Goal: Task Accomplishment & Management: Use online tool/utility

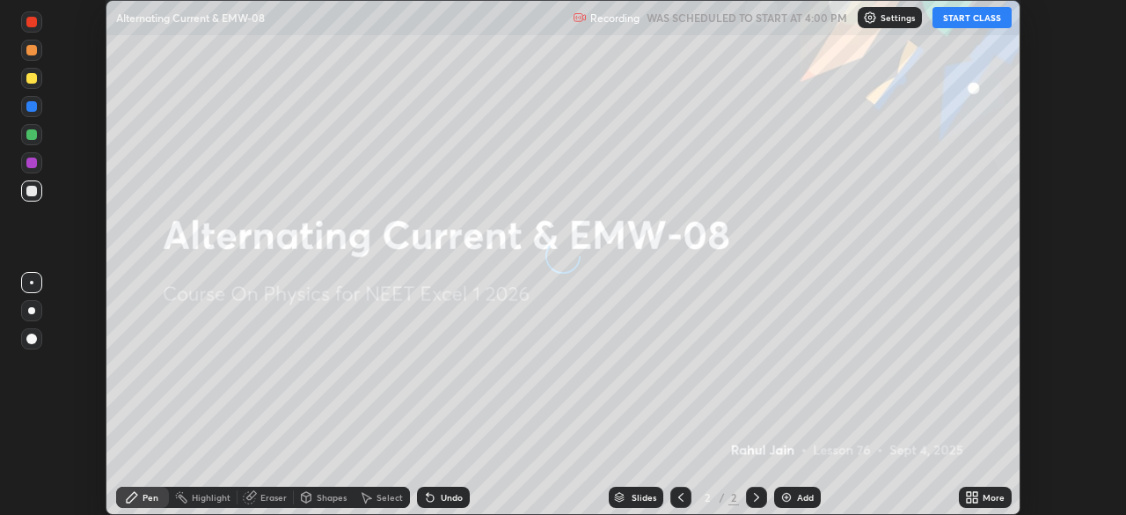
scroll to position [515, 1125]
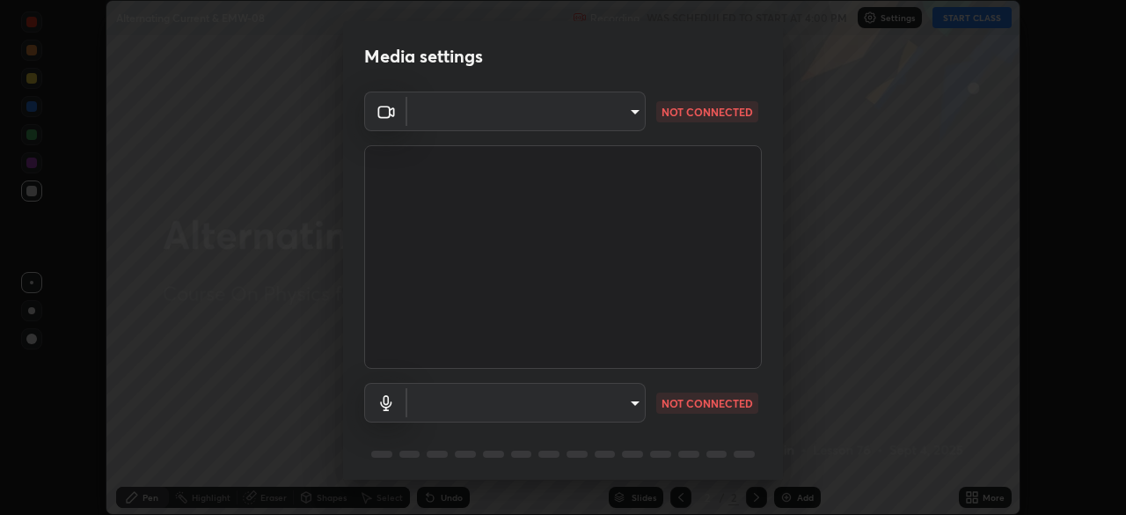
type input "49997c5035a380d1e4bfd67072f4403f37fcfd6159da511fce73e868ba03c42c"
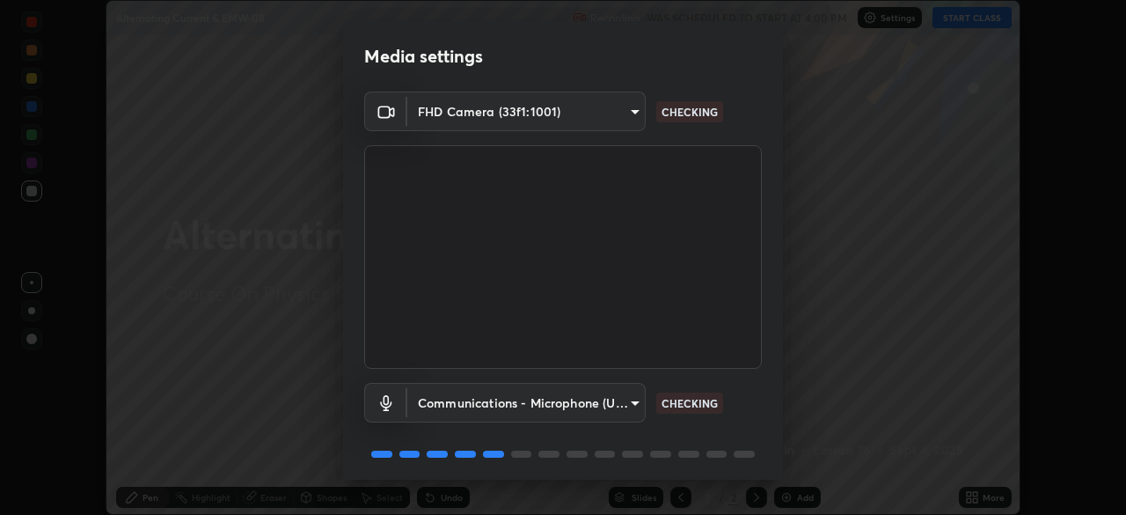
click at [635, 402] on body "Erase all Alternating Current & EMW-08 Recording WAS SCHEDULED TO START AT 4:00…" at bounding box center [563, 257] width 1126 height 515
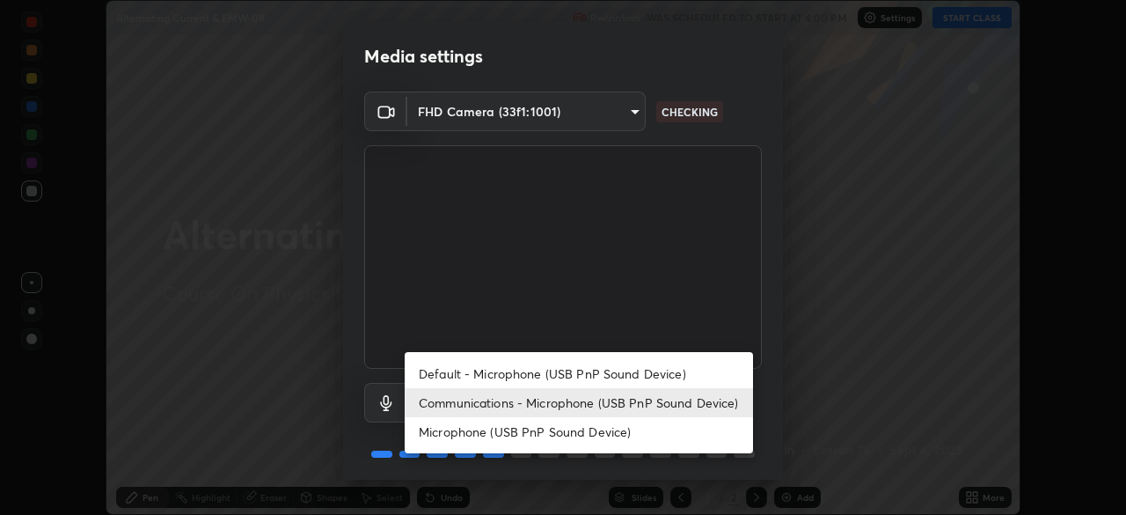
click at [619, 421] on li "Microphone (USB PnP Sound Device)" at bounding box center [579, 431] width 348 height 29
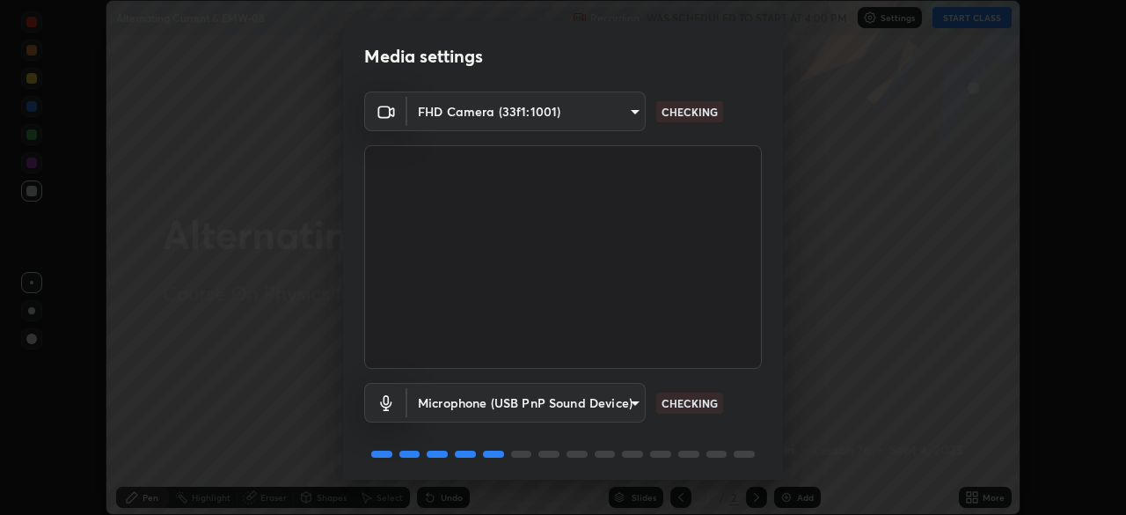
type input "b93cbfc37ea663615e2a2758e13d6489b429ad874a2ce90456402bbb4f5a5e7c"
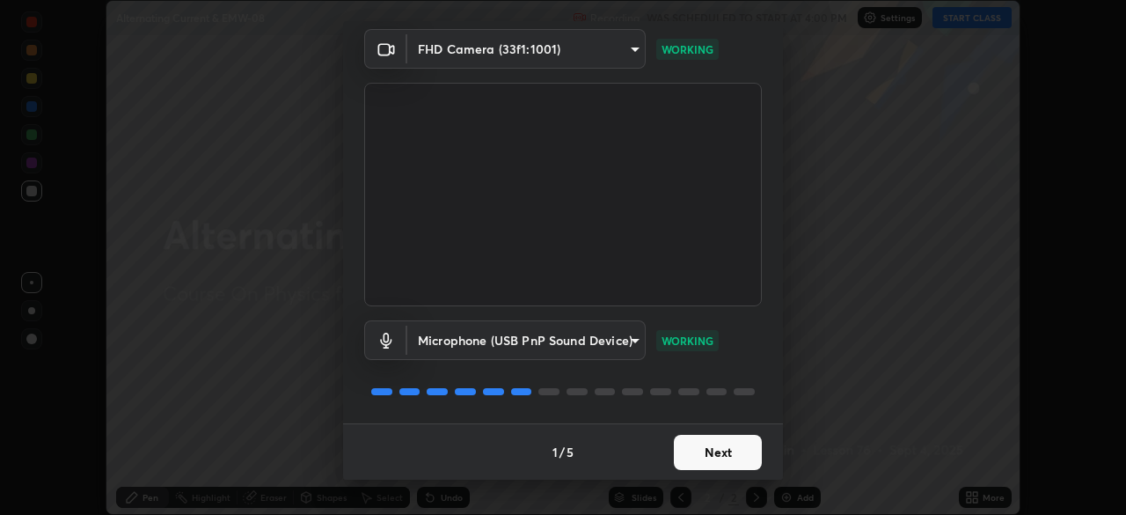
click at [720, 451] on button "Next" at bounding box center [718, 452] width 88 height 35
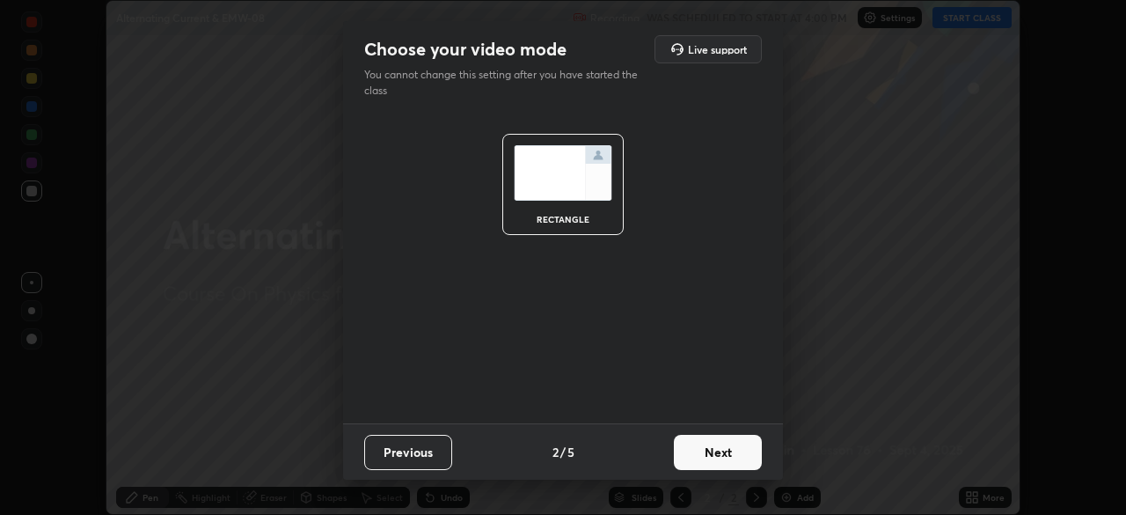
scroll to position [0, 0]
click at [735, 456] on button "Next" at bounding box center [718, 452] width 88 height 35
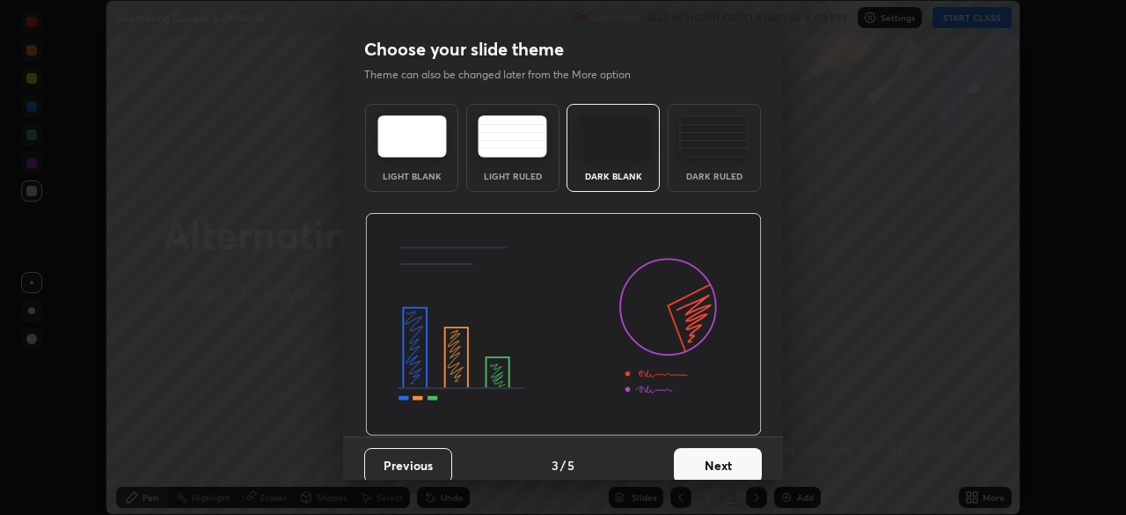
click at [742, 464] on button "Next" at bounding box center [718, 465] width 88 height 35
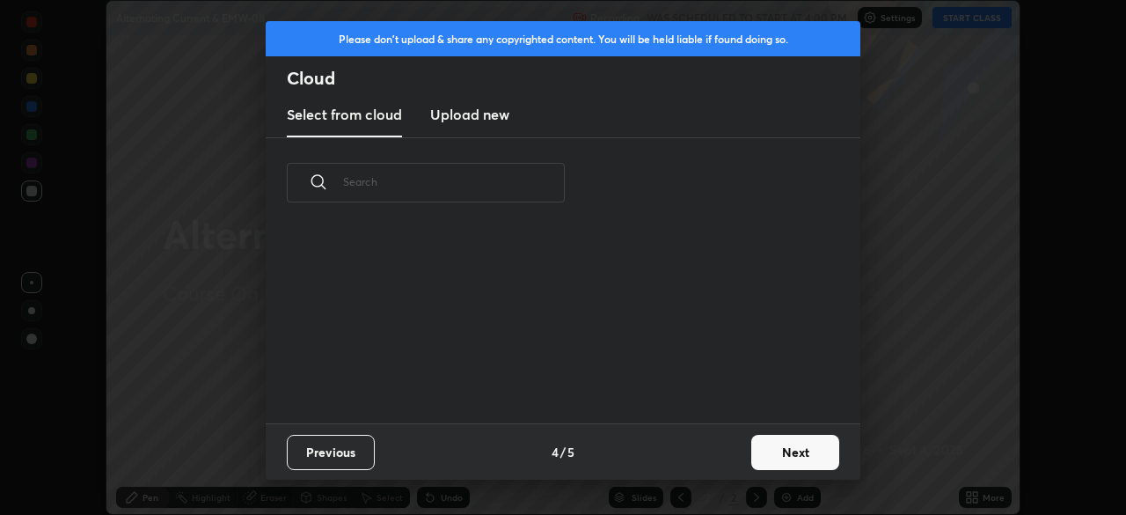
click at [760, 453] on button "Next" at bounding box center [795, 452] width 88 height 35
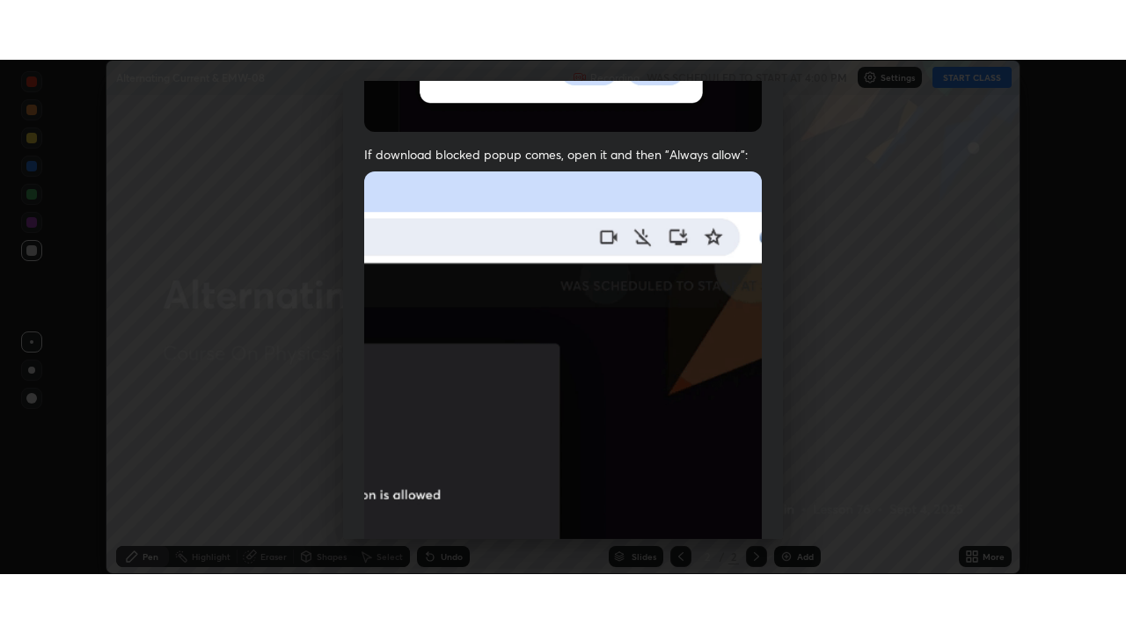
scroll to position [421, 0]
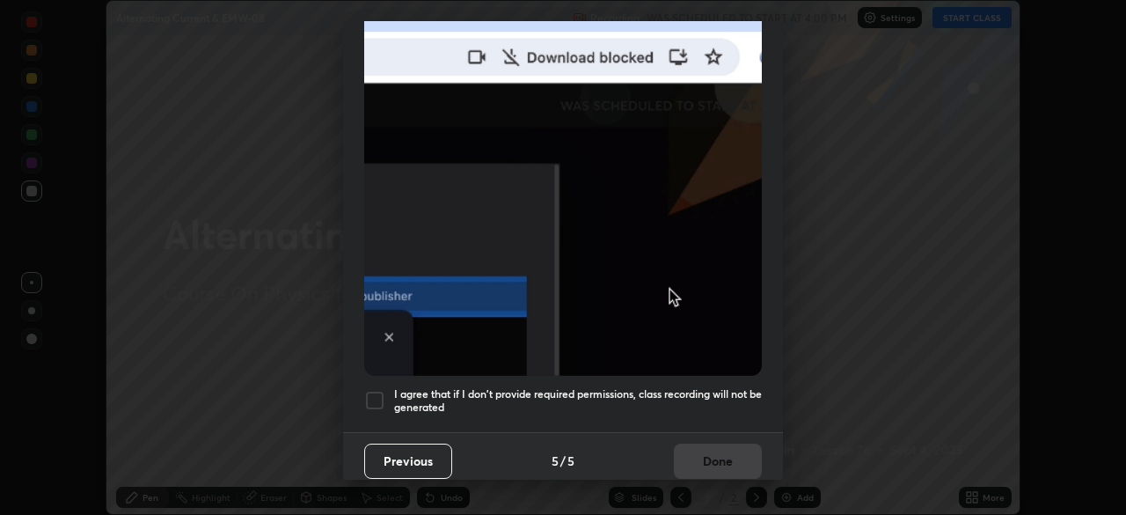
click at [722, 387] on h5 "I agree that if I don't provide required permissions, class recording will not …" at bounding box center [578, 400] width 368 height 27
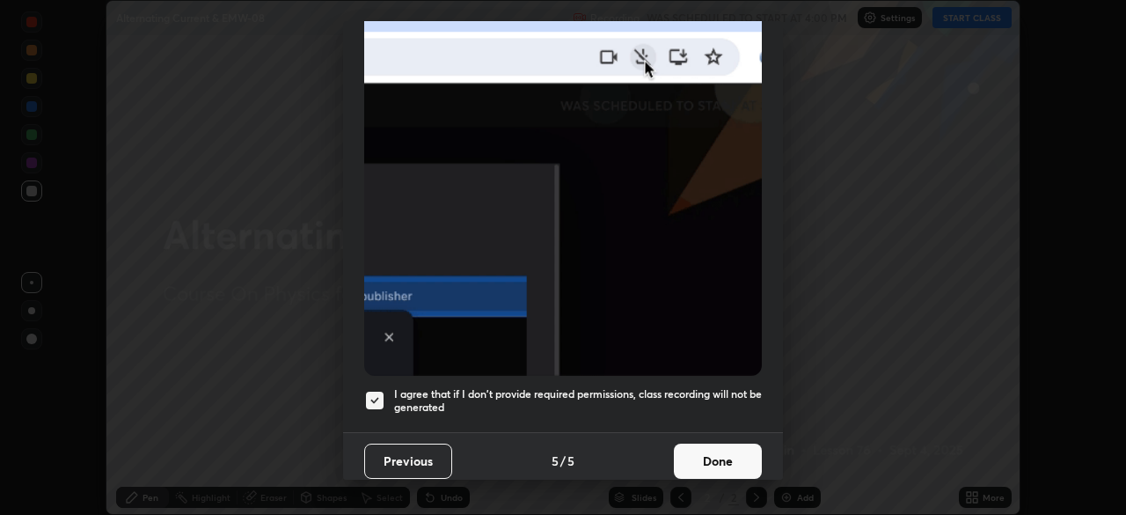
click at [713, 451] on button "Done" at bounding box center [718, 460] width 88 height 35
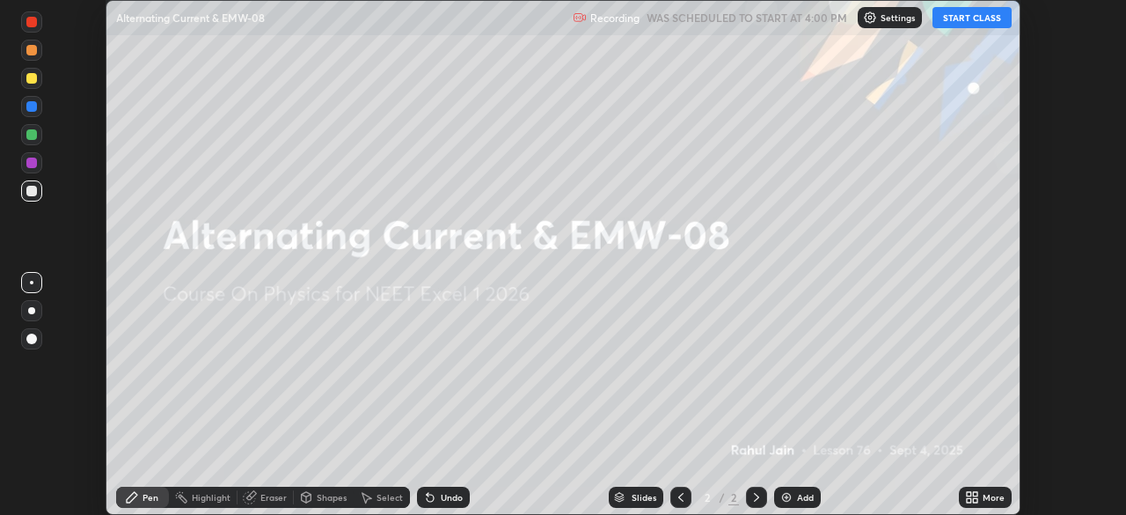
click at [969, 500] on icon at bounding box center [969, 500] width 4 height 4
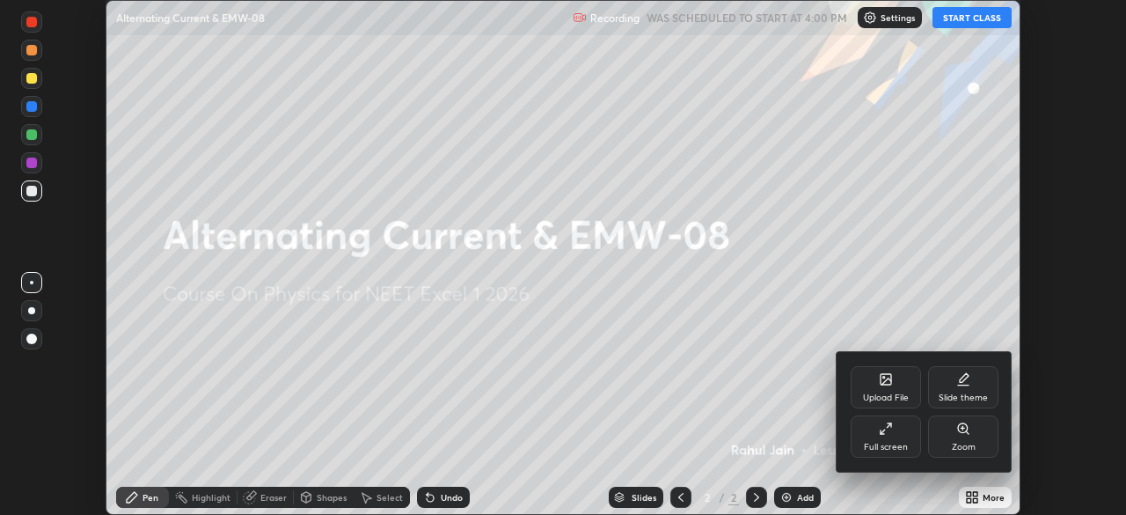
click at [908, 435] on div "Full screen" at bounding box center [886, 436] width 70 height 42
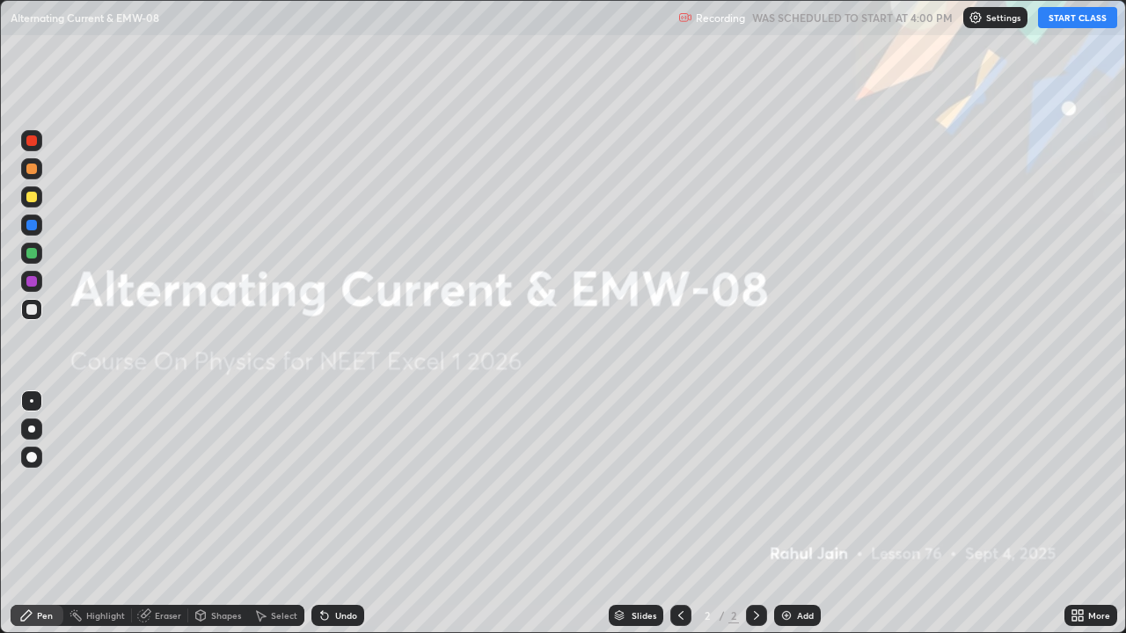
scroll to position [633, 1126]
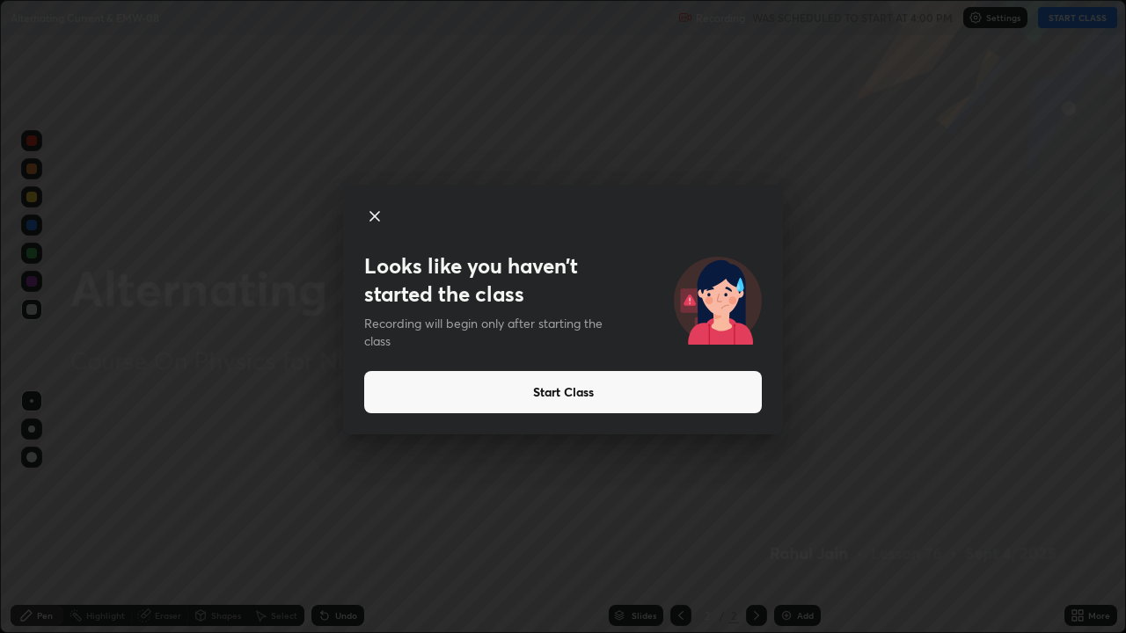
click at [400, 396] on button "Start Class" at bounding box center [563, 392] width 398 height 42
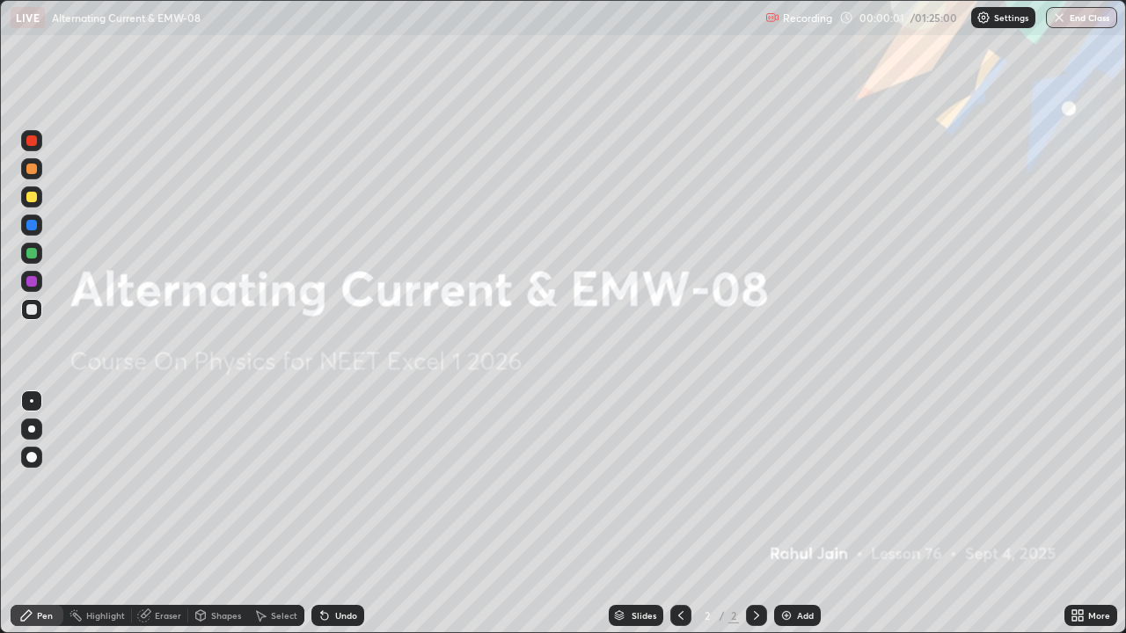
click at [788, 514] on img at bounding box center [786, 616] width 14 height 14
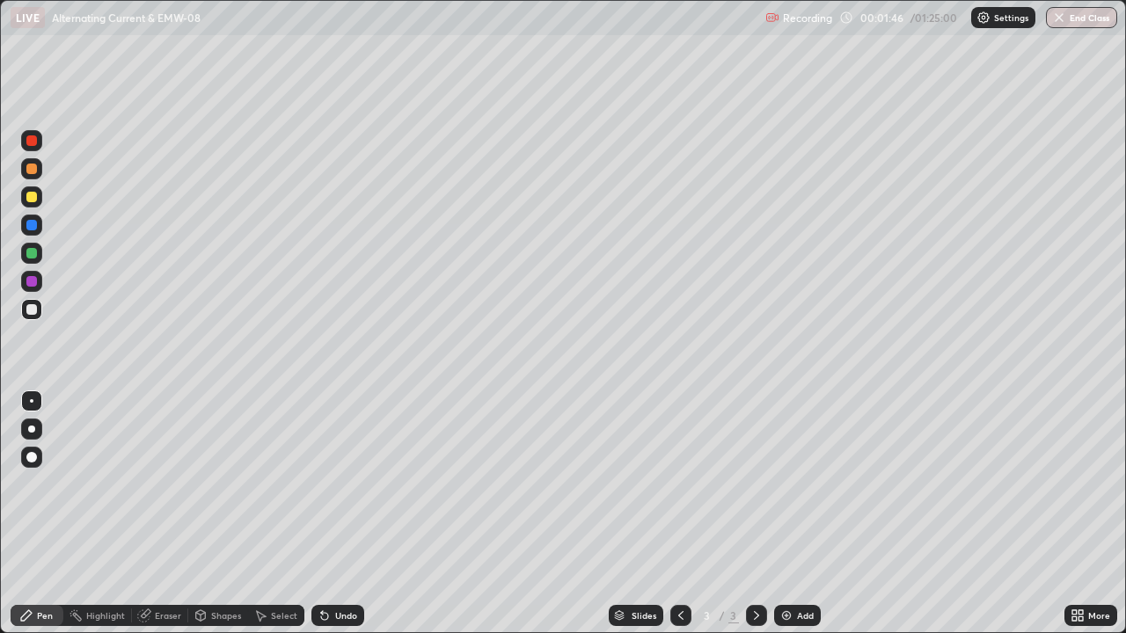
click at [33, 286] on div at bounding box center [31, 281] width 11 height 11
click at [28, 432] on div at bounding box center [31, 429] width 21 height 21
click at [29, 285] on div at bounding box center [31, 281] width 11 height 11
click at [29, 422] on div at bounding box center [31, 429] width 21 height 21
click at [1080, 514] on icon at bounding box center [1080, 612] width 4 height 4
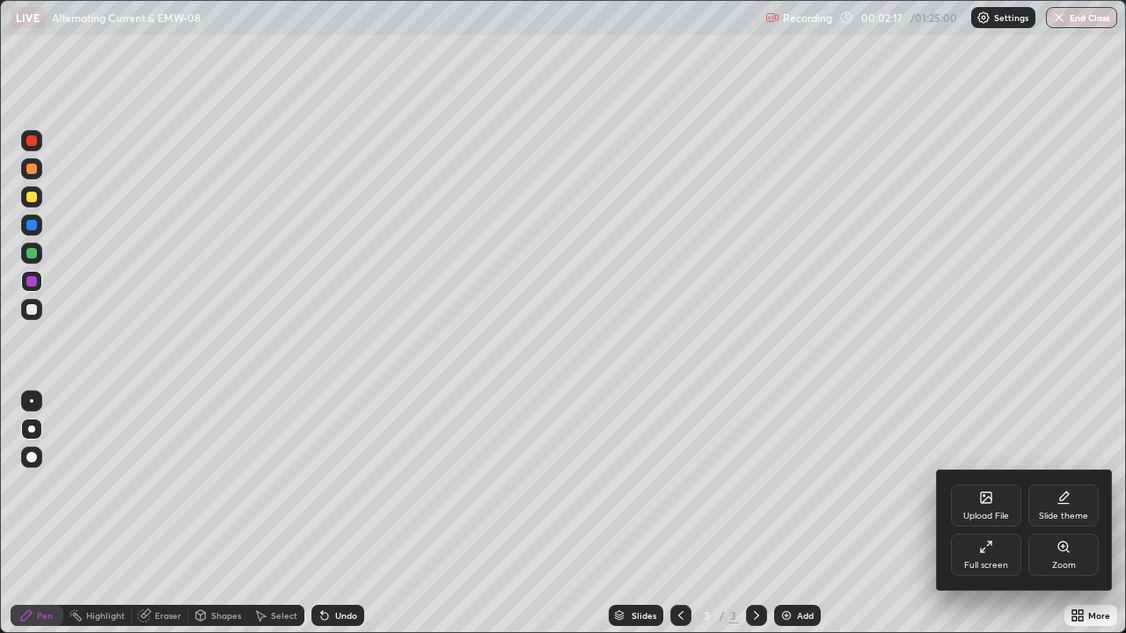
click at [998, 505] on div "Upload File" at bounding box center [986, 506] width 70 height 42
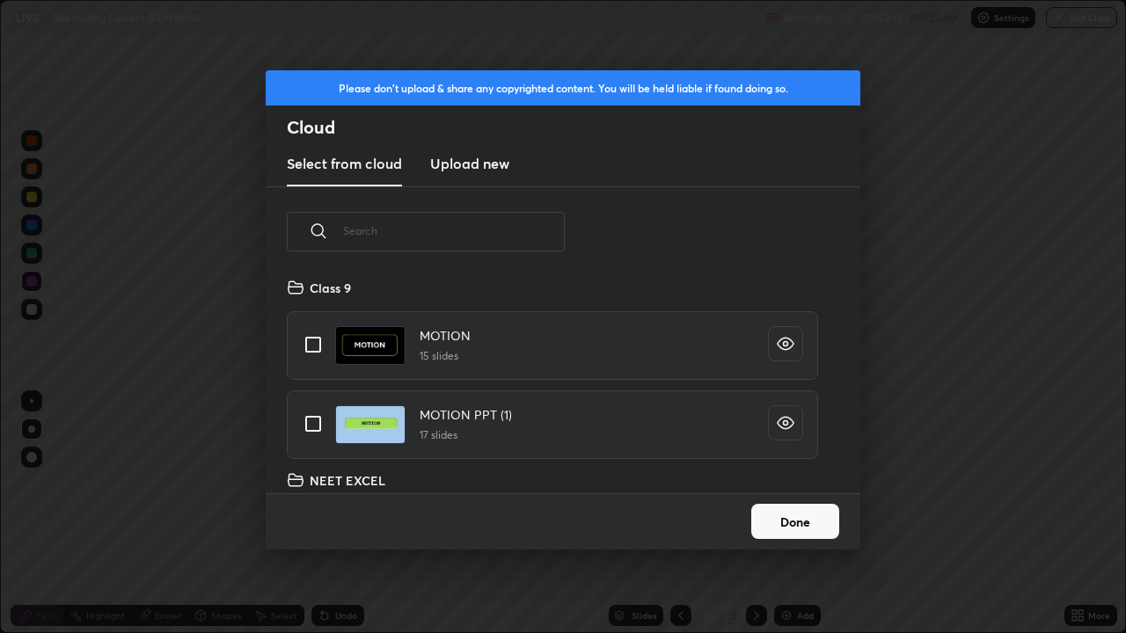
scroll to position [216, 565]
click at [516, 230] on input "text" at bounding box center [454, 231] width 222 height 75
type input "Emw"
click at [312, 420] on input "grid" at bounding box center [313, 424] width 37 height 37
checkbox input "true"
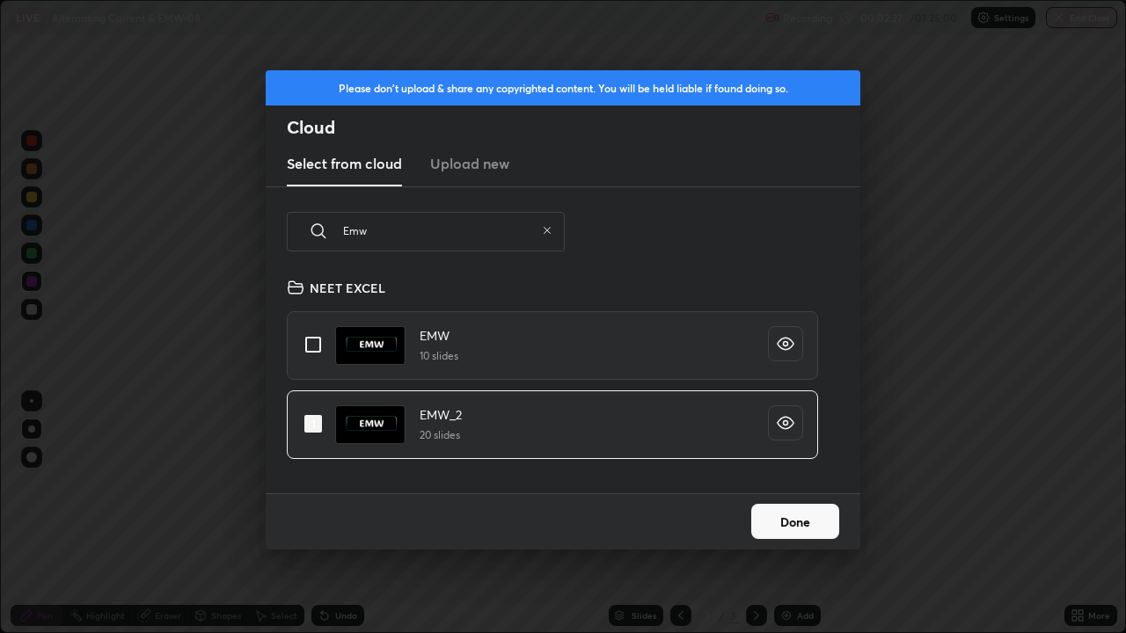
click at [781, 514] on button "Done" at bounding box center [795, 521] width 88 height 35
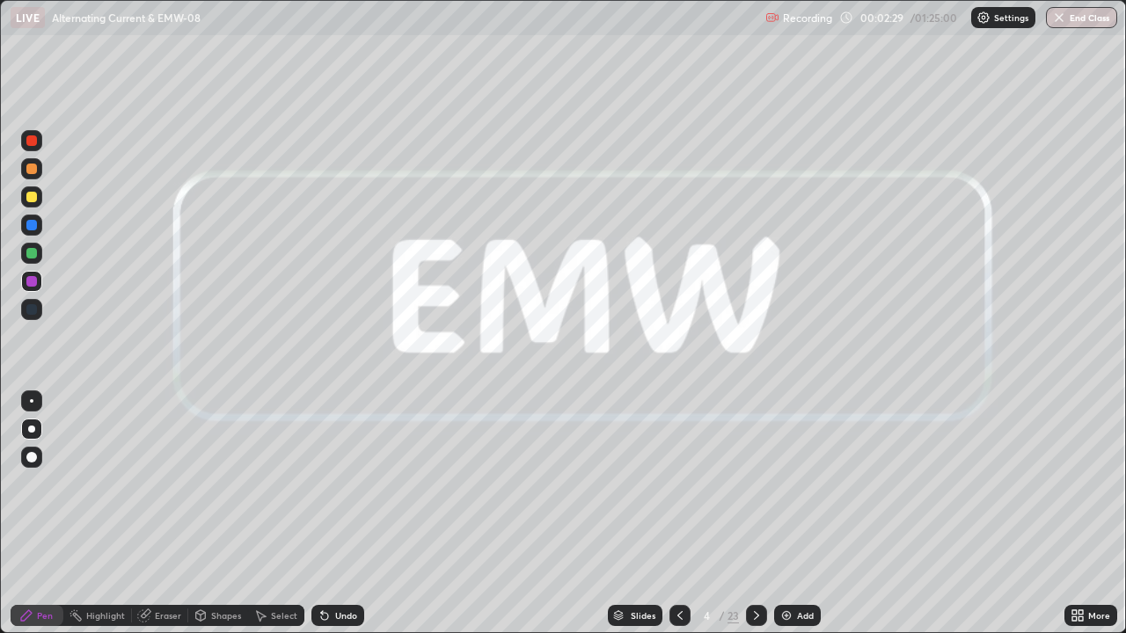
click at [641, 514] on div "Slides" at bounding box center [643, 615] width 25 height 9
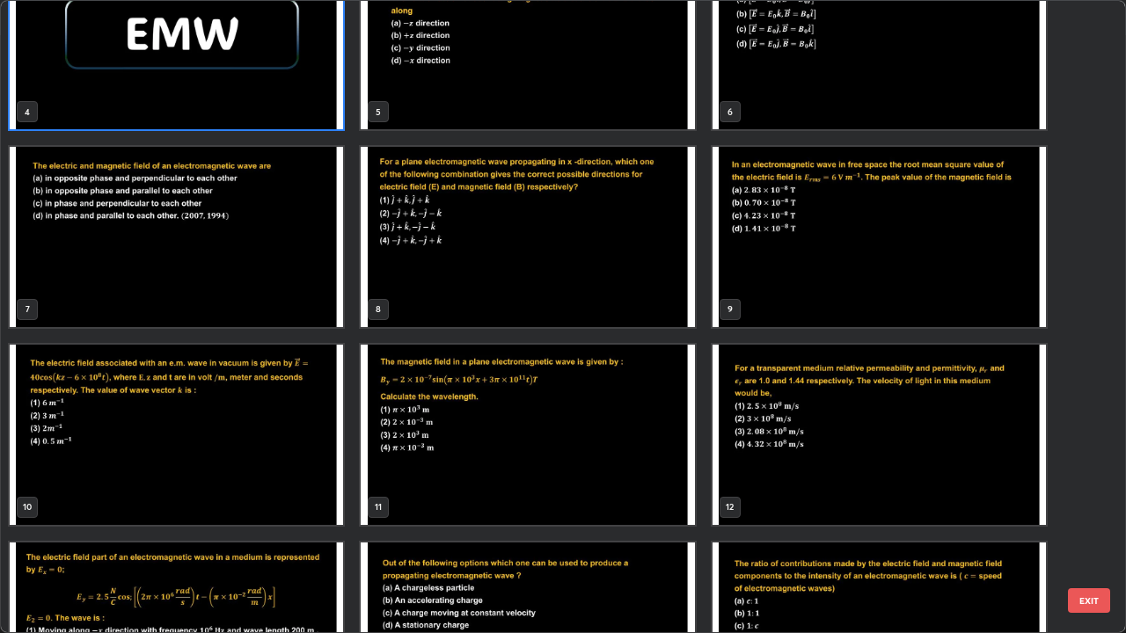
scroll to position [252, 0]
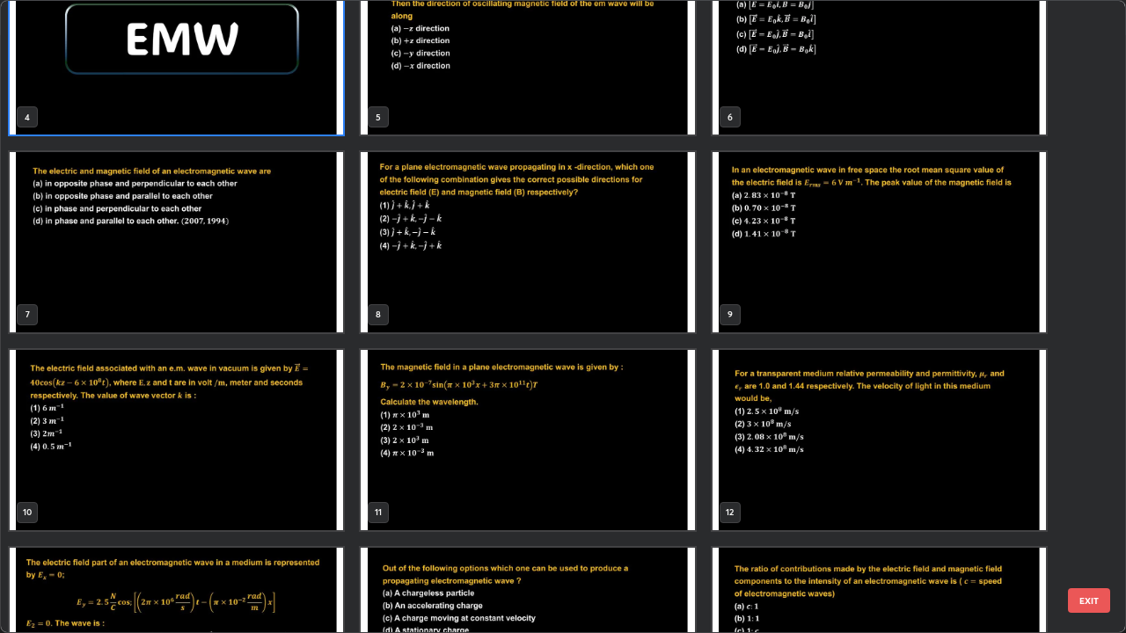
click at [826, 442] on img "grid" at bounding box center [879, 440] width 333 height 180
click at [826, 446] on img "grid" at bounding box center [879, 440] width 333 height 180
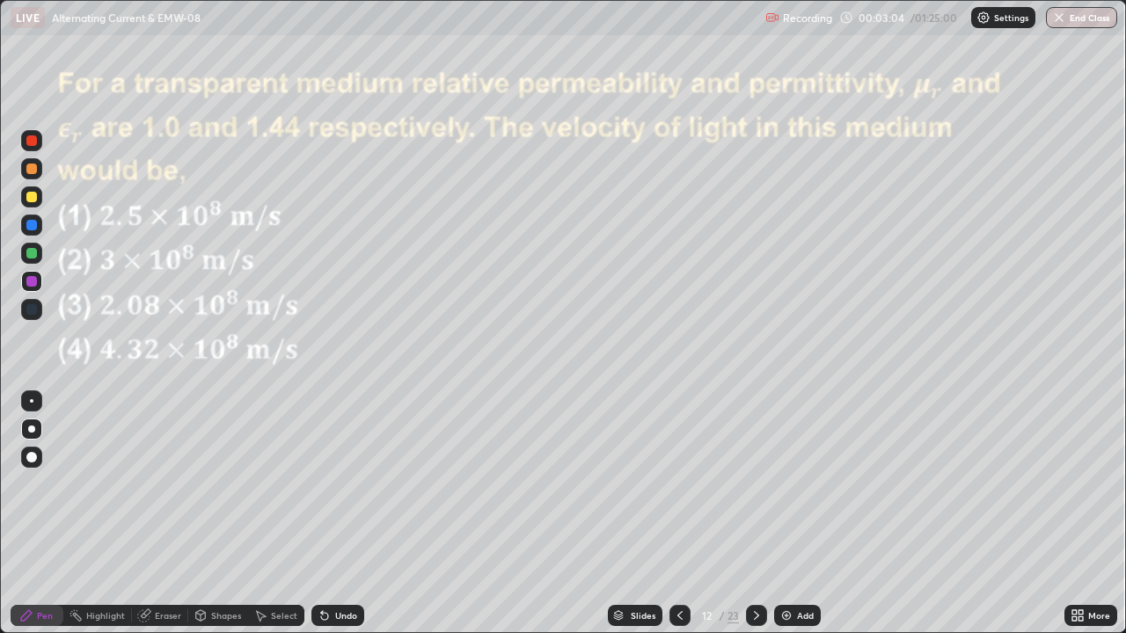
click at [33, 253] on div at bounding box center [31, 253] width 11 height 11
click at [33, 234] on div at bounding box center [31, 225] width 21 height 21
click at [31, 143] on div at bounding box center [31, 140] width 11 height 11
click at [33, 201] on div at bounding box center [31, 197] width 11 height 11
click at [27, 172] on div at bounding box center [31, 169] width 11 height 11
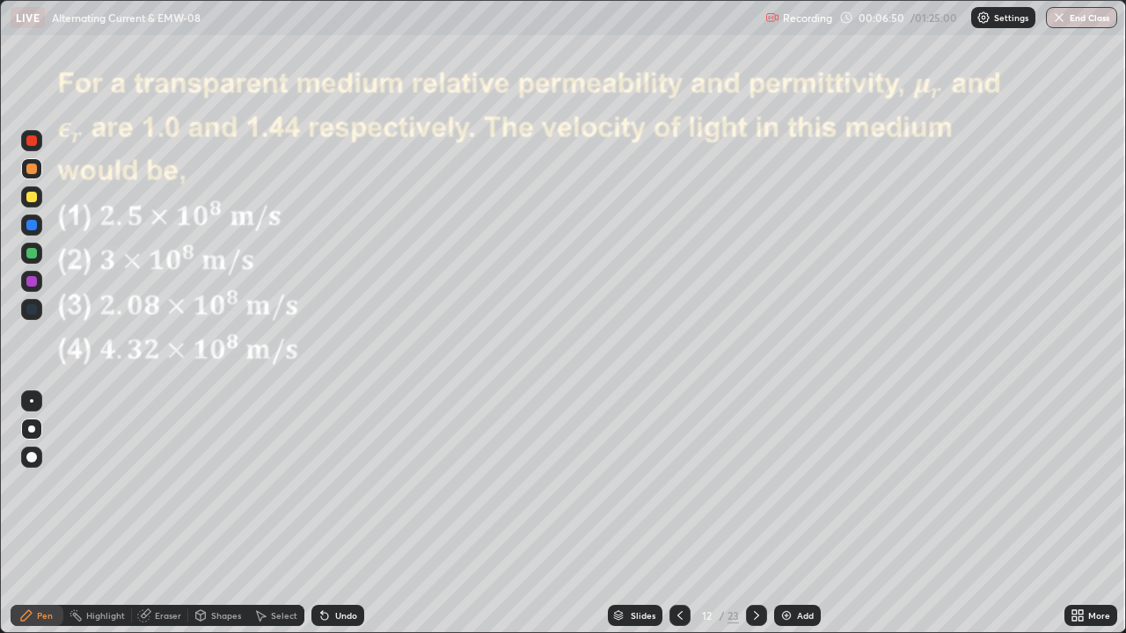
click at [33, 289] on div at bounding box center [31, 281] width 21 height 21
click at [30, 201] on div at bounding box center [31, 197] width 11 height 11
click at [33, 172] on div at bounding box center [31, 169] width 11 height 11
click at [755, 514] on icon at bounding box center [756, 616] width 14 height 14
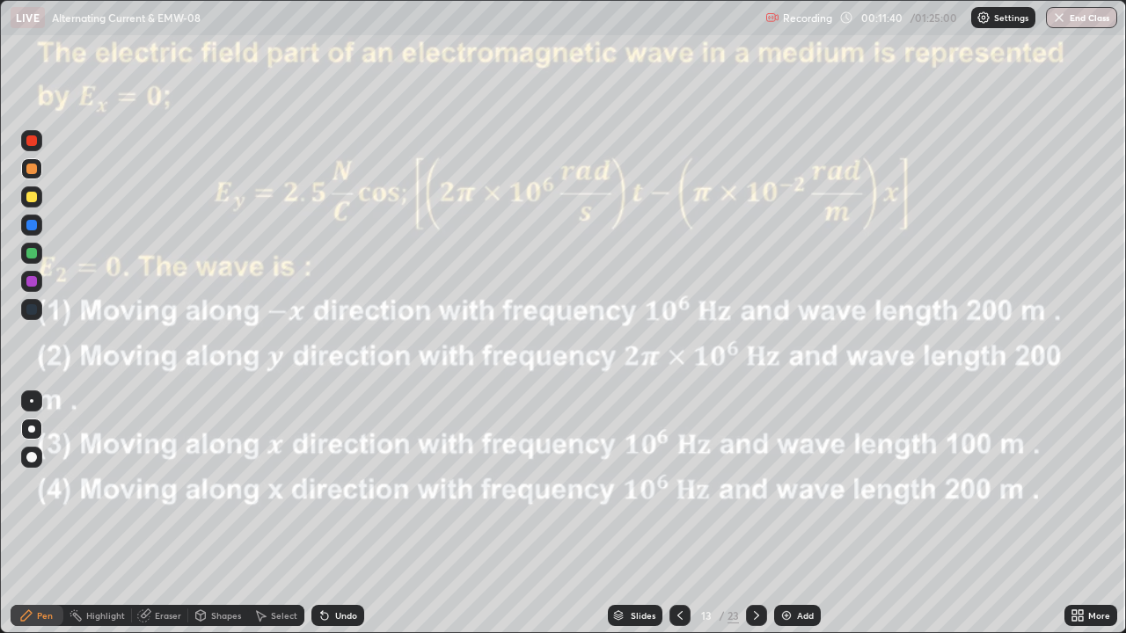
click at [33, 144] on div at bounding box center [31, 140] width 11 height 11
click at [791, 514] on img at bounding box center [786, 616] width 14 height 14
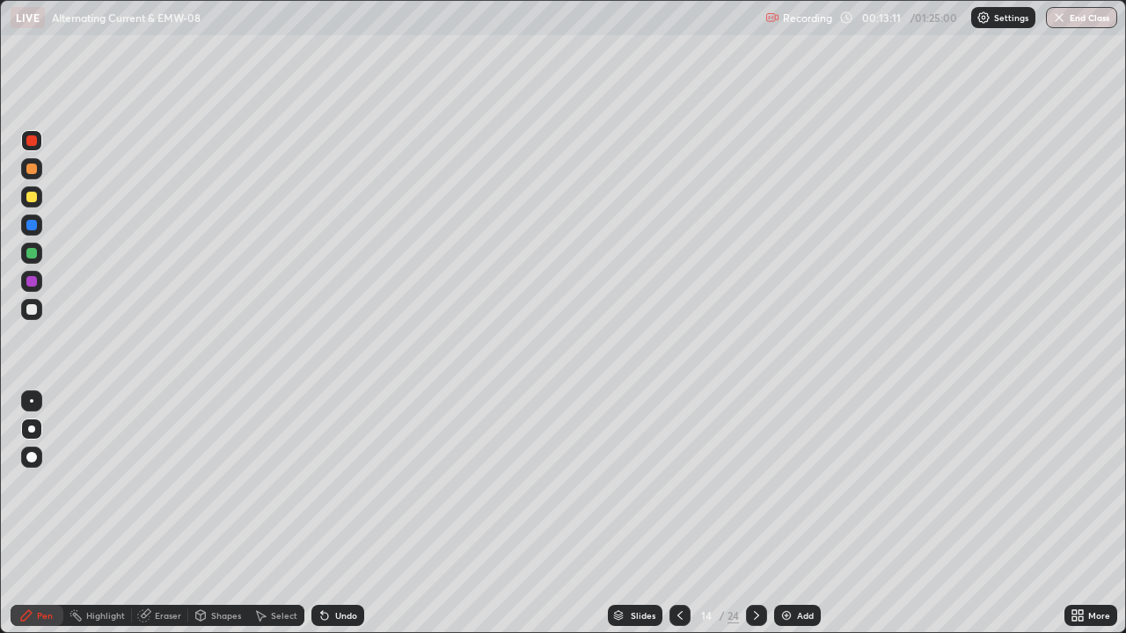
click at [29, 282] on div at bounding box center [31, 281] width 11 height 11
click at [25, 233] on div at bounding box center [31, 225] width 21 height 21
click at [24, 308] on div at bounding box center [31, 309] width 21 height 21
click at [30, 285] on div at bounding box center [31, 281] width 11 height 11
click at [28, 317] on div at bounding box center [31, 309] width 21 height 21
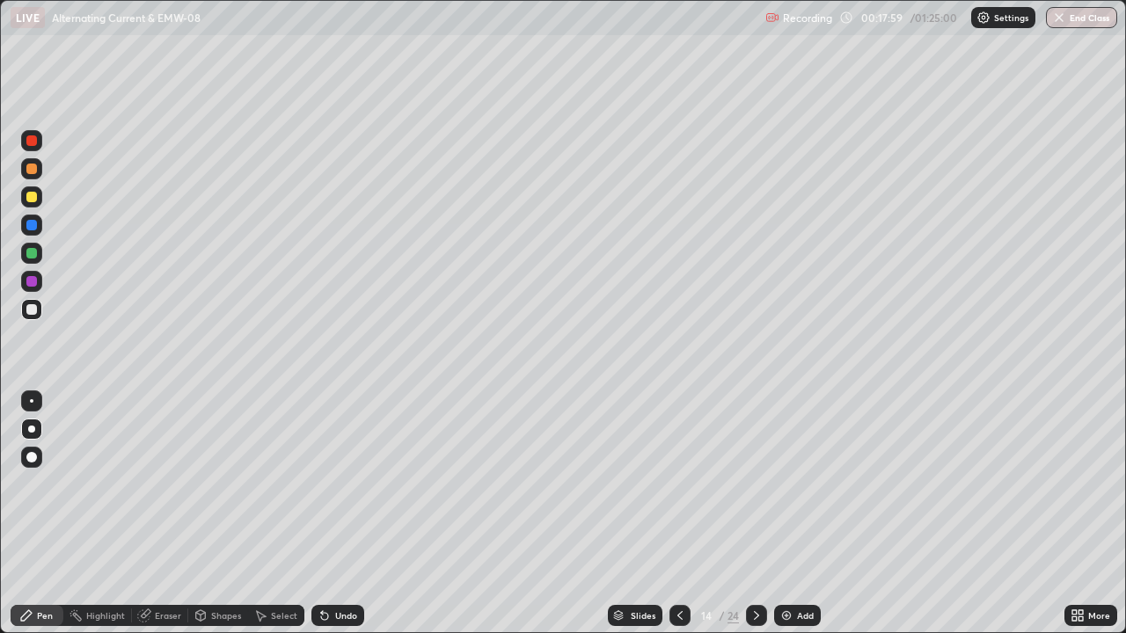
click at [273, 514] on div "Select" at bounding box center [284, 615] width 26 height 9
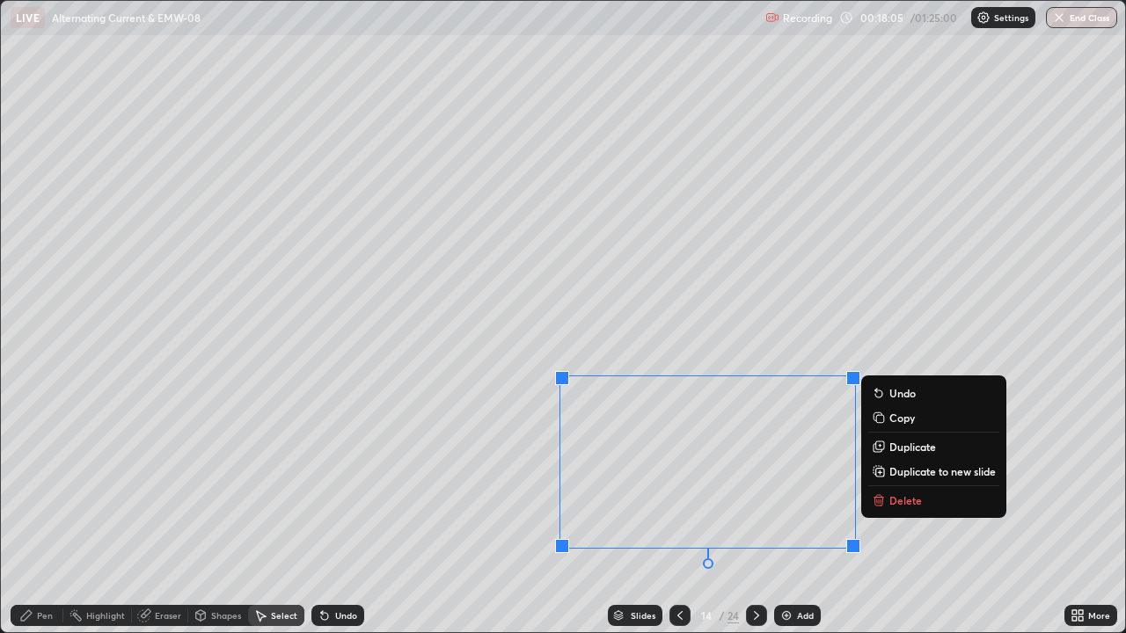
click at [910, 468] on p "Duplicate to new slide" at bounding box center [942, 471] width 106 height 14
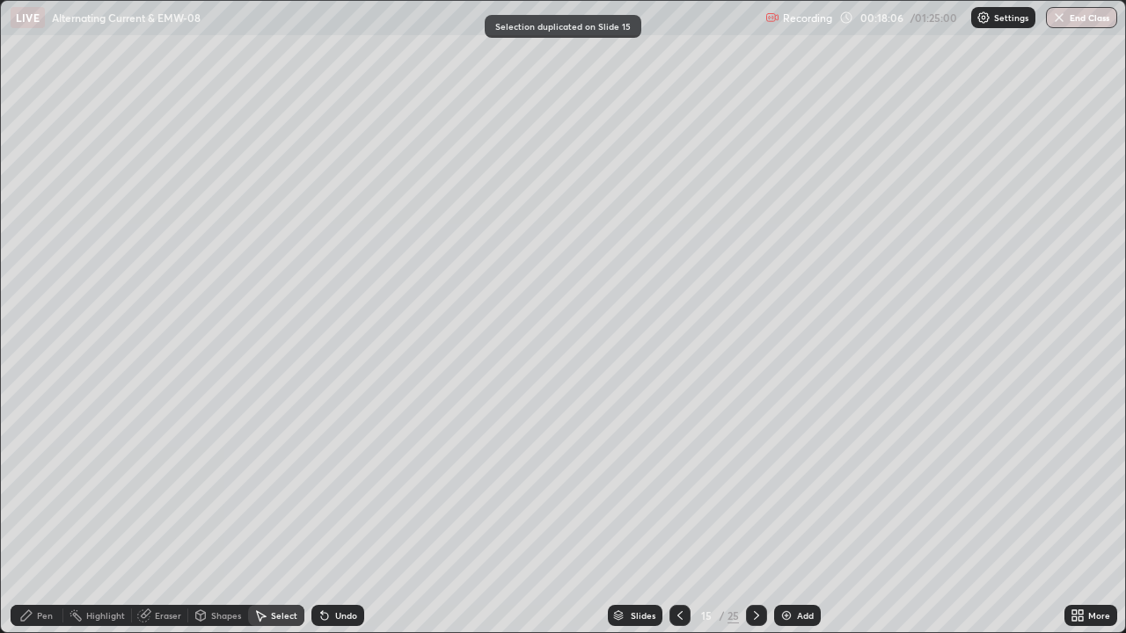
click at [159, 514] on div "Eraser" at bounding box center [168, 615] width 26 height 9
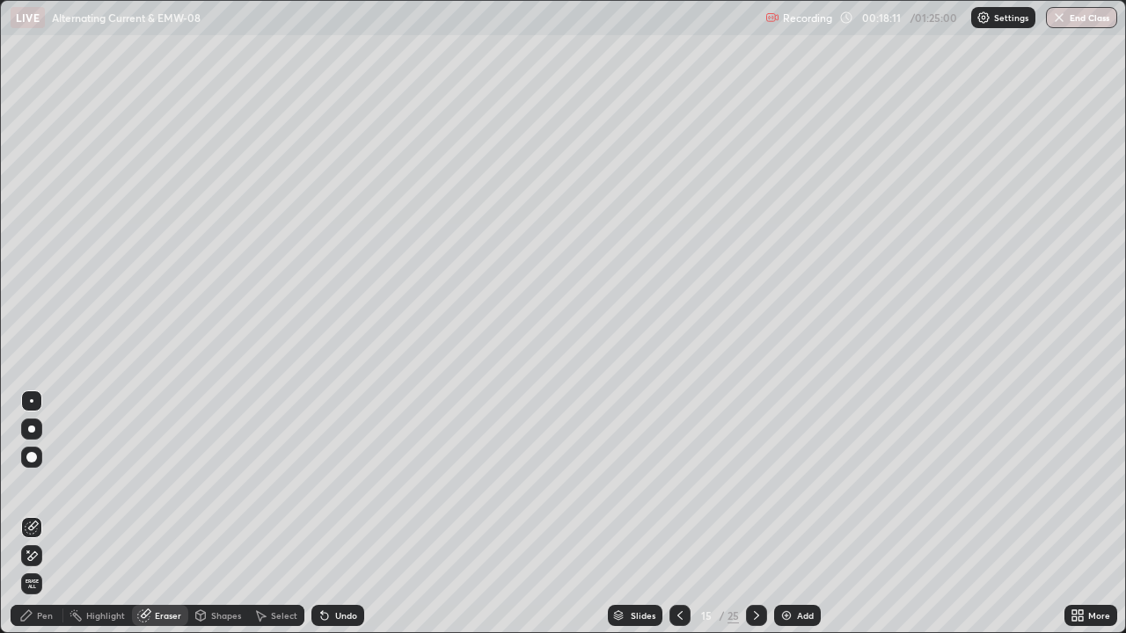
click at [277, 514] on div "Select" at bounding box center [284, 615] width 26 height 9
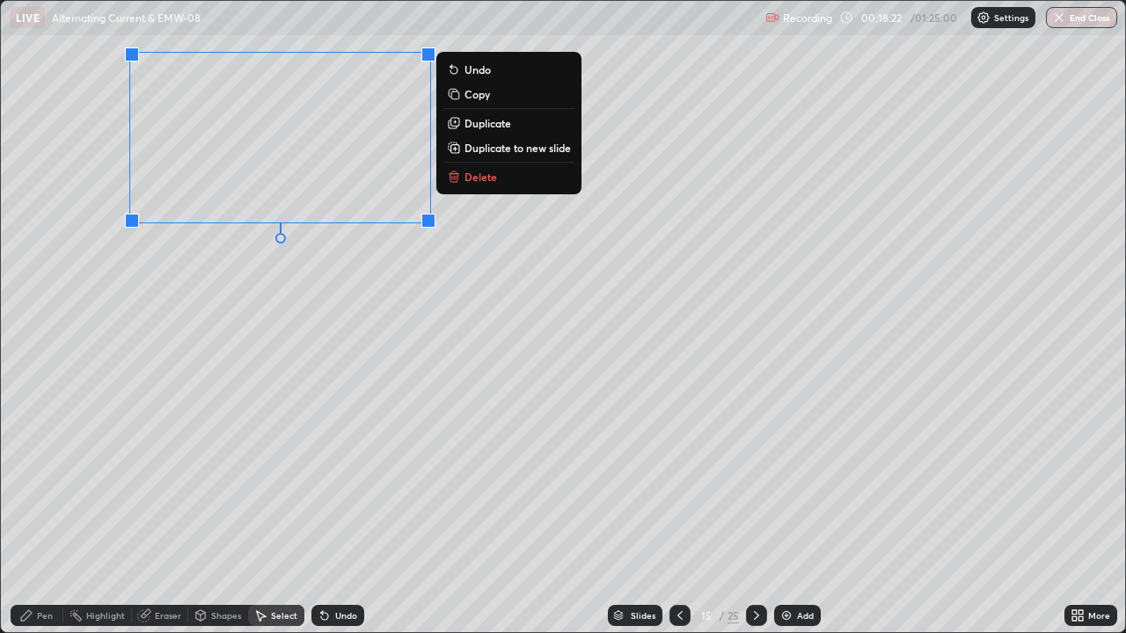
click at [40, 514] on div "Pen" at bounding box center [45, 615] width 16 height 9
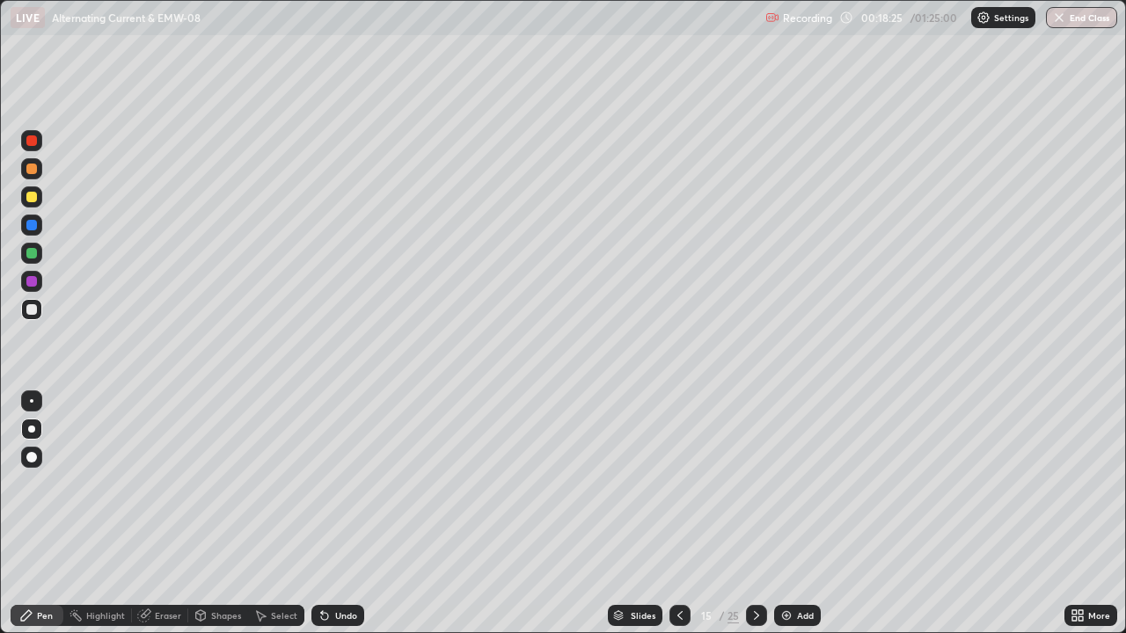
click at [32, 142] on div at bounding box center [31, 140] width 11 height 11
click at [158, 514] on div "Eraser" at bounding box center [168, 615] width 26 height 9
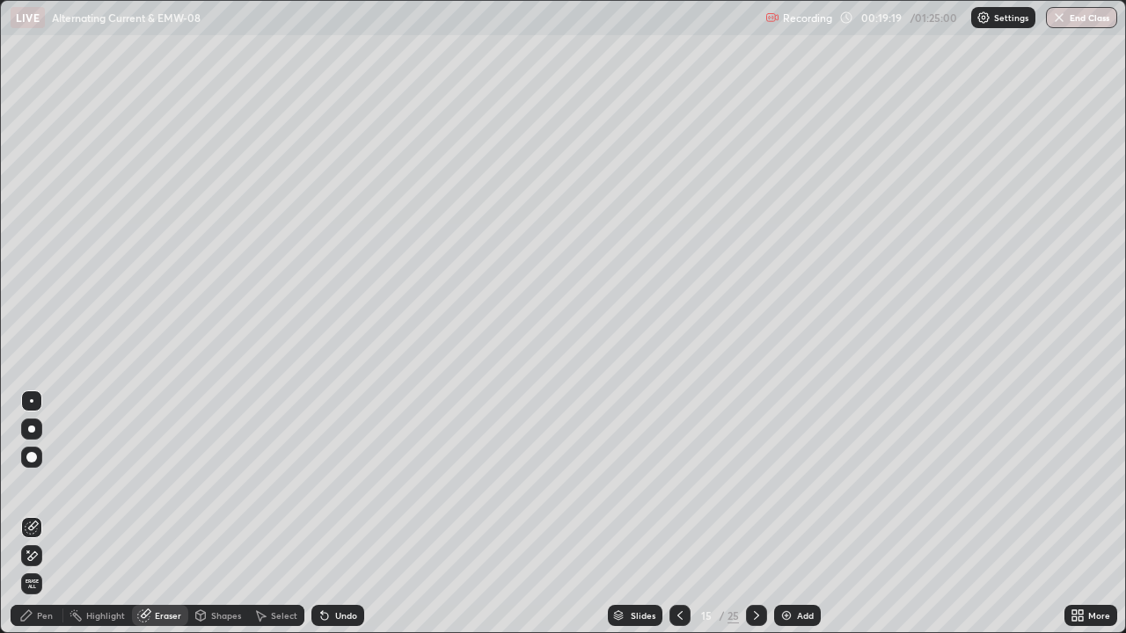
click at [48, 514] on div "Pen" at bounding box center [45, 615] width 16 height 9
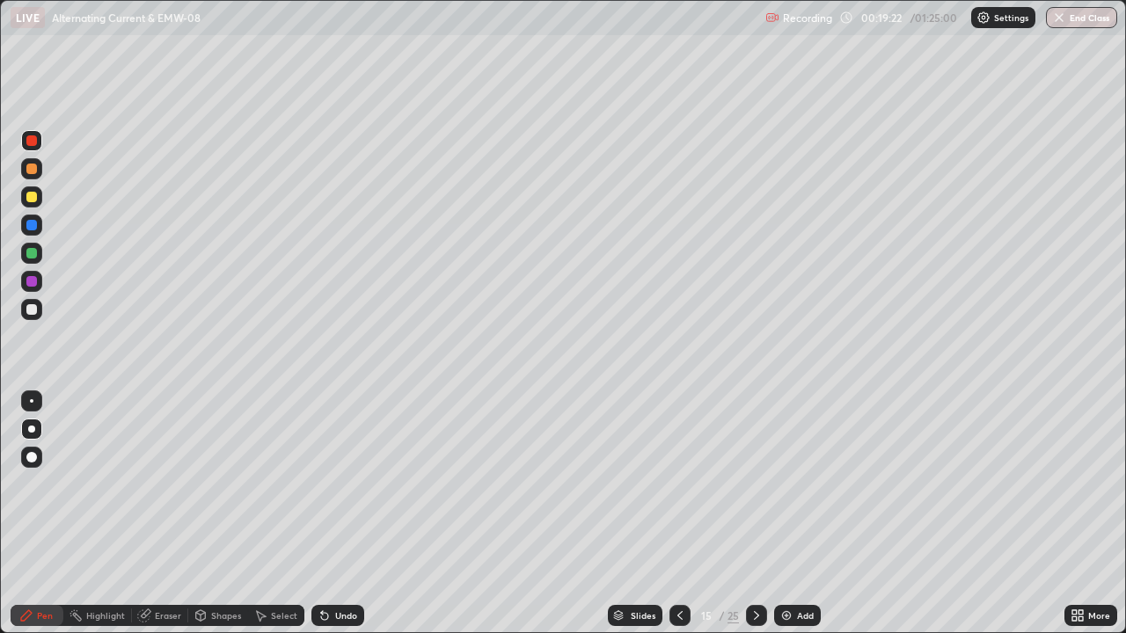
click at [30, 282] on div at bounding box center [31, 281] width 11 height 11
click at [344, 514] on div "Undo" at bounding box center [346, 615] width 22 height 9
click at [677, 514] on icon at bounding box center [679, 615] width 5 height 9
click at [31, 170] on div at bounding box center [31, 169] width 11 height 11
click at [754, 514] on icon at bounding box center [756, 616] width 14 height 14
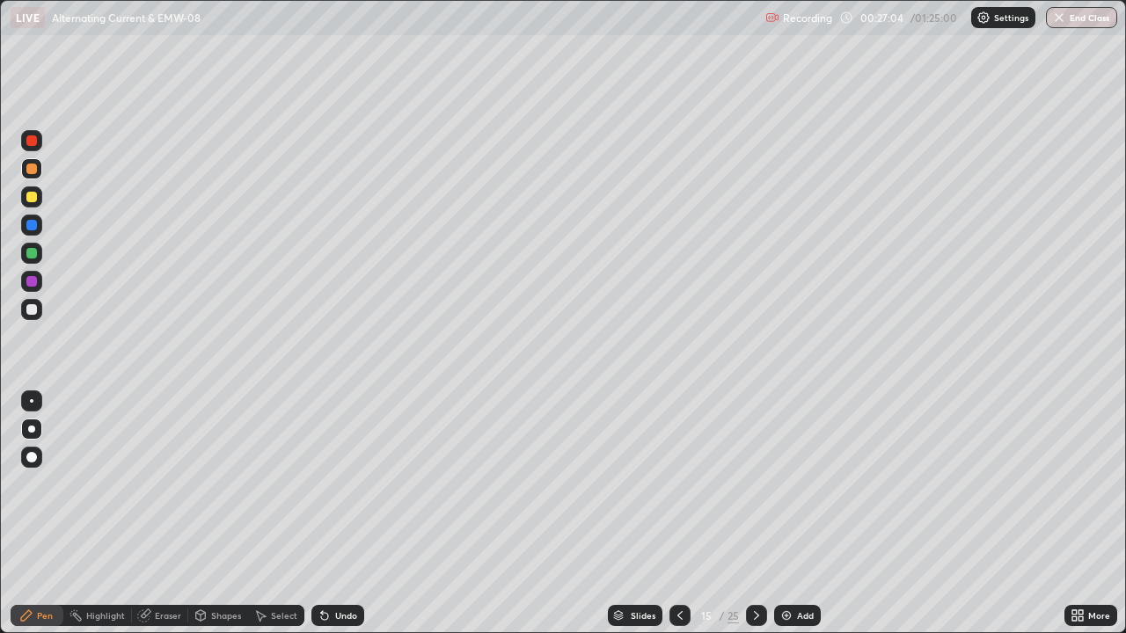
click at [790, 514] on img at bounding box center [786, 616] width 14 height 14
click at [28, 285] on div at bounding box center [31, 281] width 11 height 11
click at [347, 514] on div "Undo" at bounding box center [337, 615] width 53 height 21
click at [337, 514] on div "Undo" at bounding box center [337, 615] width 53 height 21
click at [332, 514] on div "Undo" at bounding box center [337, 615] width 53 height 21
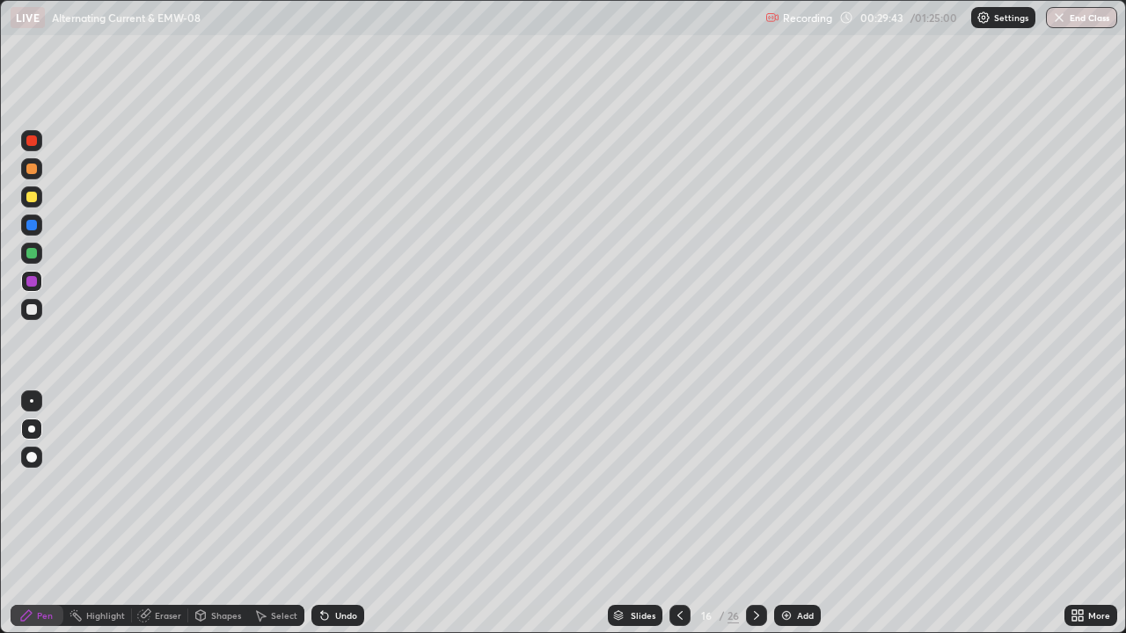
click at [670, 514] on div at bounding box center [679, 615] width 21 height 21
click at [747, 514] on div at bounding box center [756, 615] width 21 height 21
click at [32, 310] on div at bounding box center [31, 309] width 11 height 11
click at [793, 514] on div "Add" at bounding box center [797, 615] width 47 height 21
click at [33, 284] on div at bounding box center [31, 281] width 11 height 11
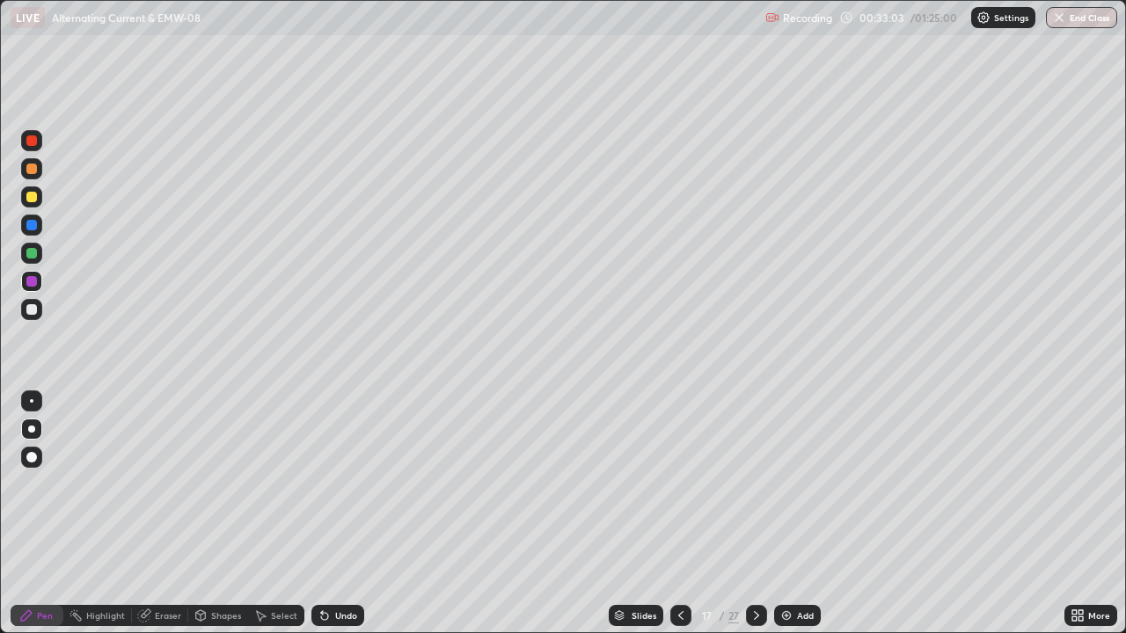
click at [33, 147] on div at bounding box center [31, 140] width 21 height 21
click at [29, 226] on div at bounding box center [31, 225] width 11 height 11
click at [150, 514] on div "Eraser" at bounding box center [160, 615] width 56 height 21
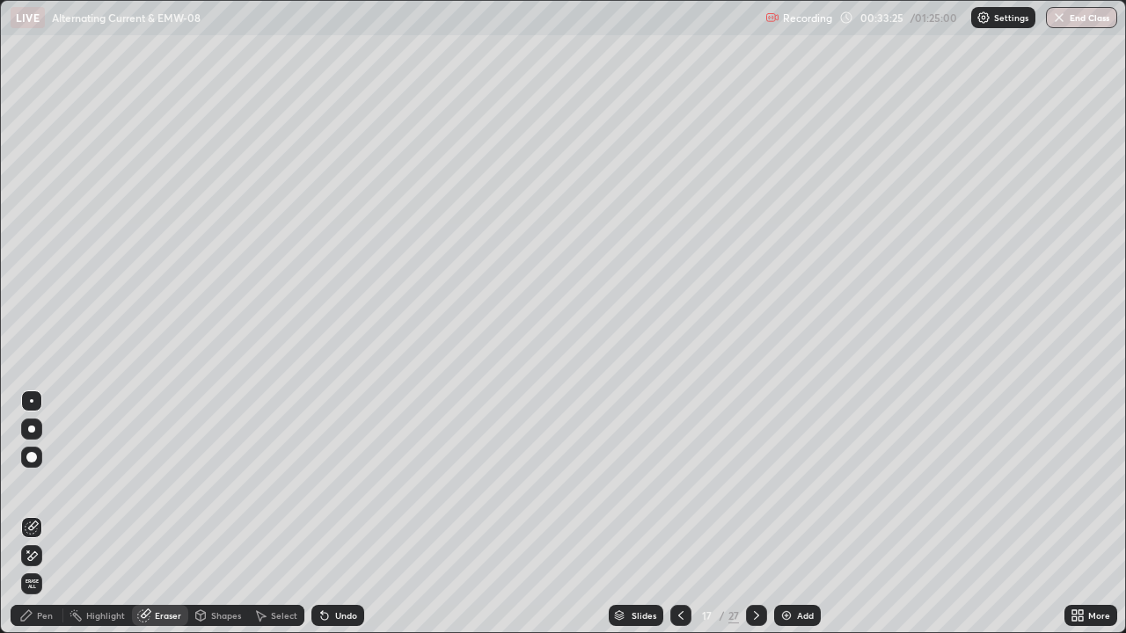
click at [45, 514] on div "Pen" at bounding box center [37, 615] width 53 height 21
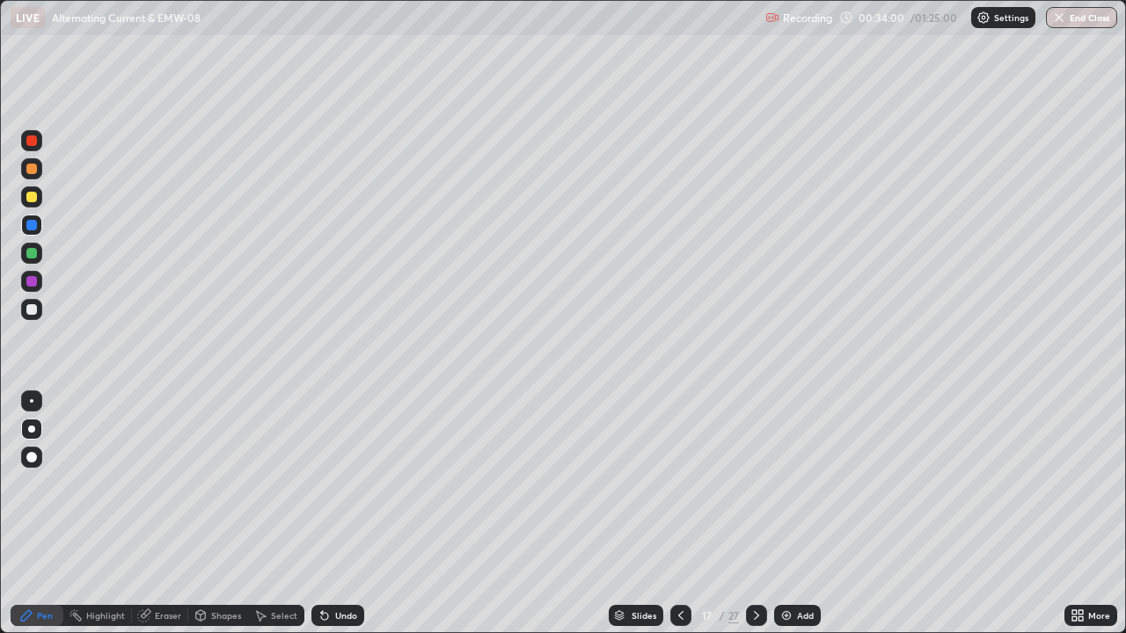
click at [30, 282] on div at bounding box center [31, 281] width 11 height 11
click at [27, 311] on div at bounding box center [31, 309] width 11 height 11
click at [33, 142] on div at bounding box center [31, 140] width 11 height 11
click at [642, 514] on div "Slides" at bounding box center [644, 615] width 25 height 9
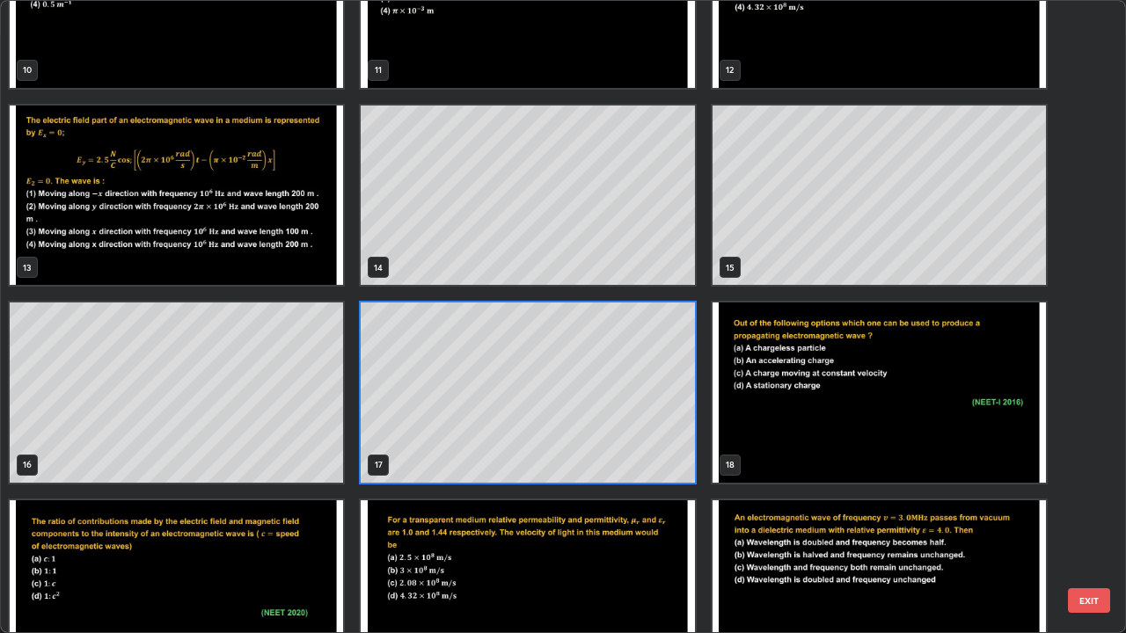
scroll to position [705, 0]
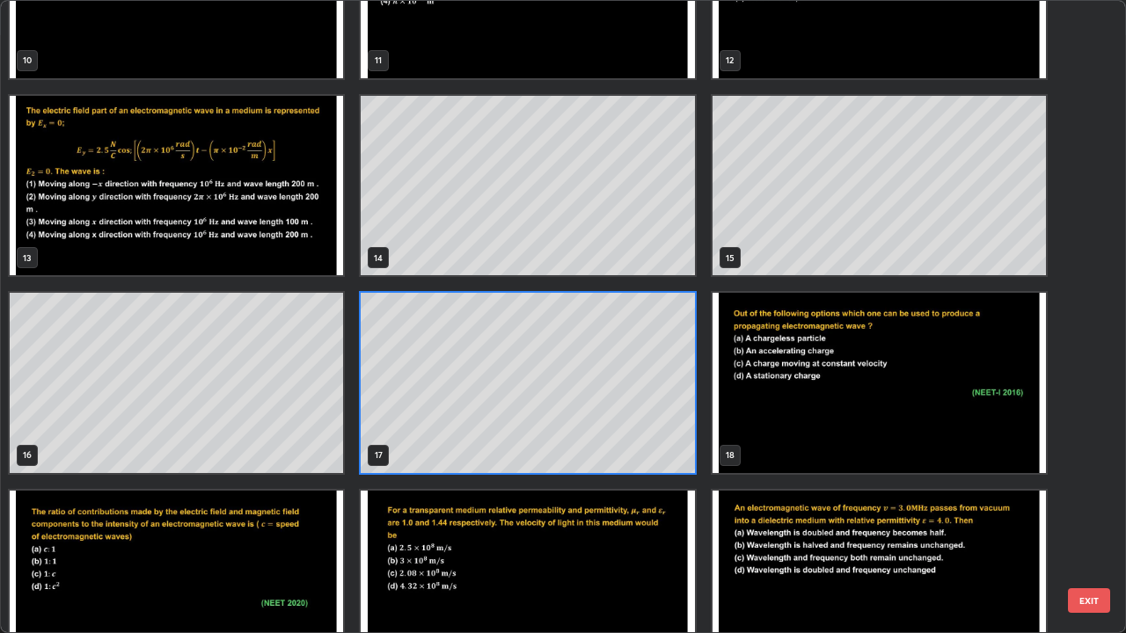
click at [912, 409] on img "grid" at bounding box center [879, 383] width 333 height 180
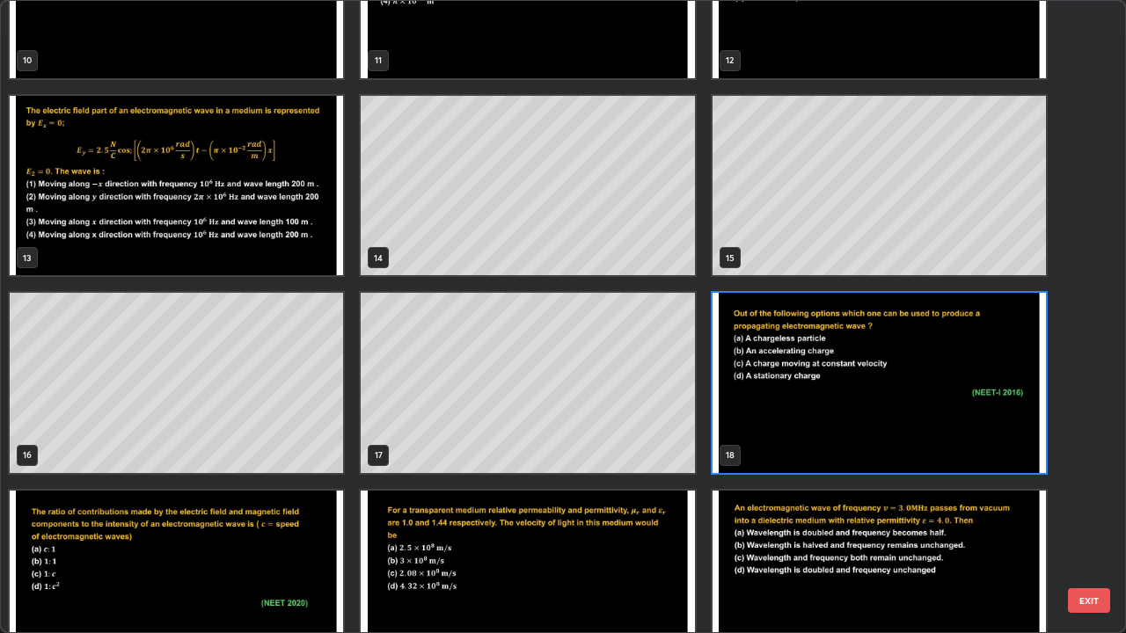
click at [917, 405] on img "grid" at bounding box center [879, 383] width 333 height 180
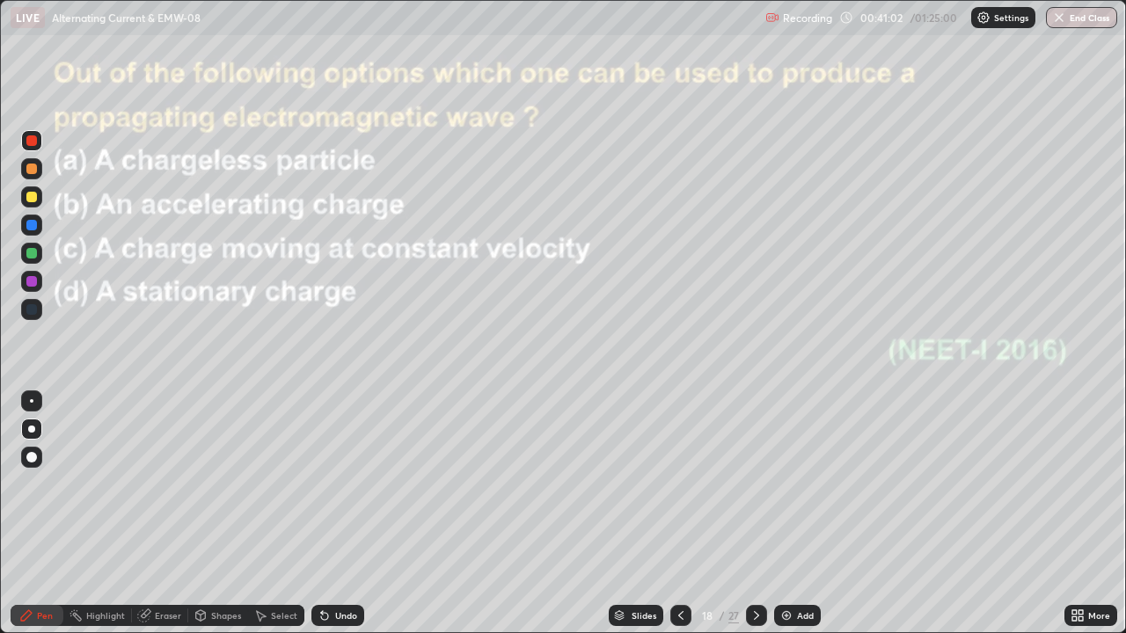
click at [757, 514] on icon at bounding box center [756, 616] width 14 height 14
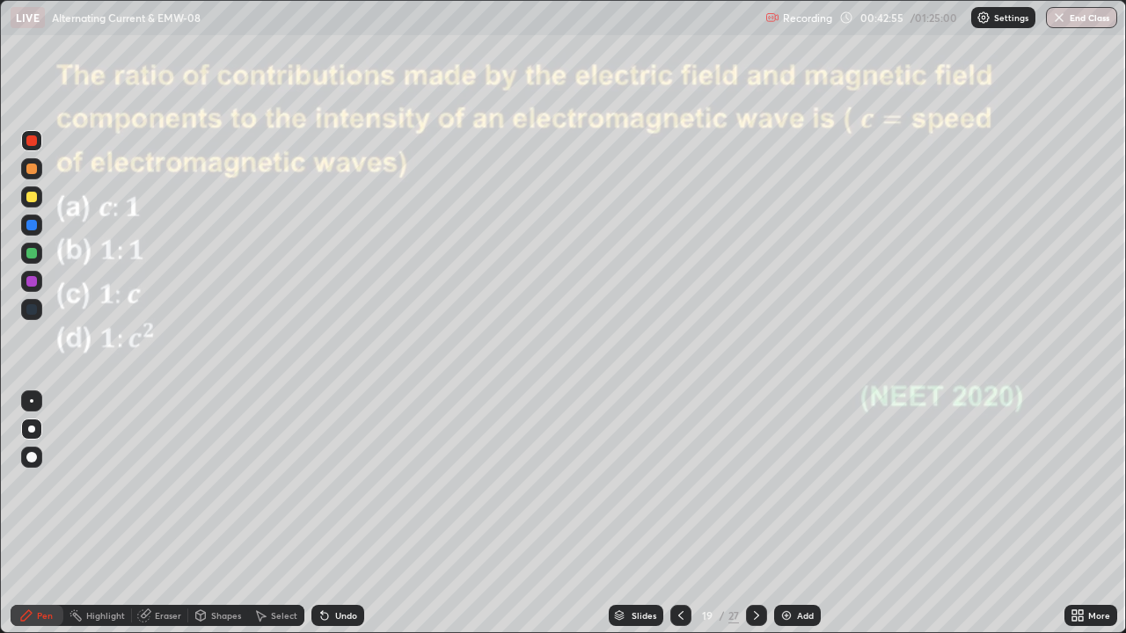
click at [754, 514] on icon at bounding box center [756, 615] width 5 height 9
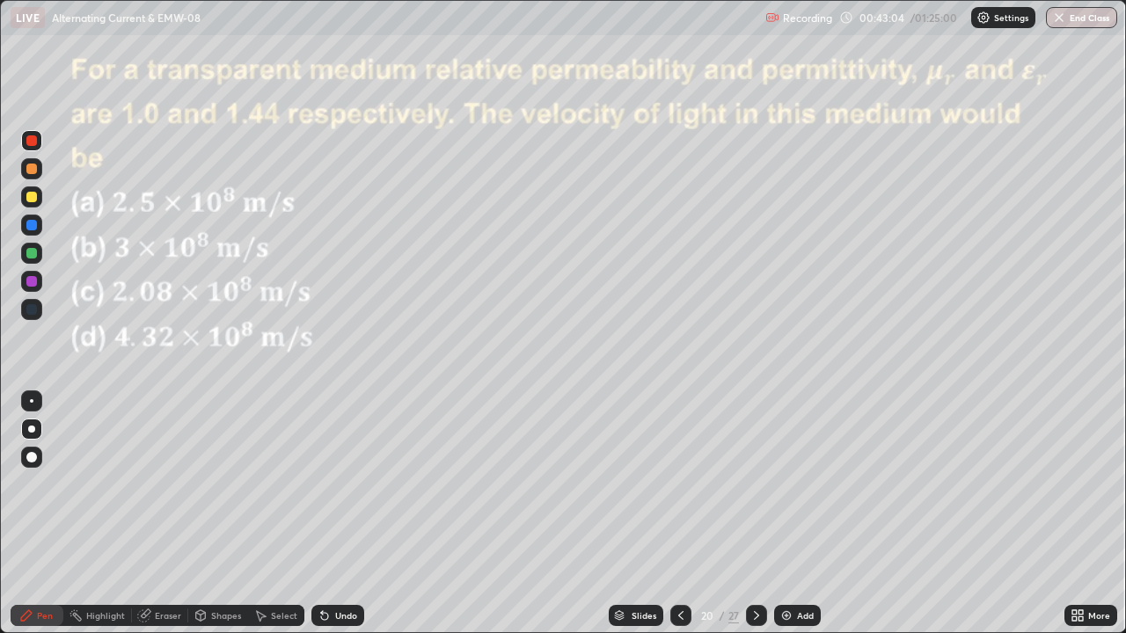
click at [746, 514] on div at bounding box center [756, 615] width 21 height 21
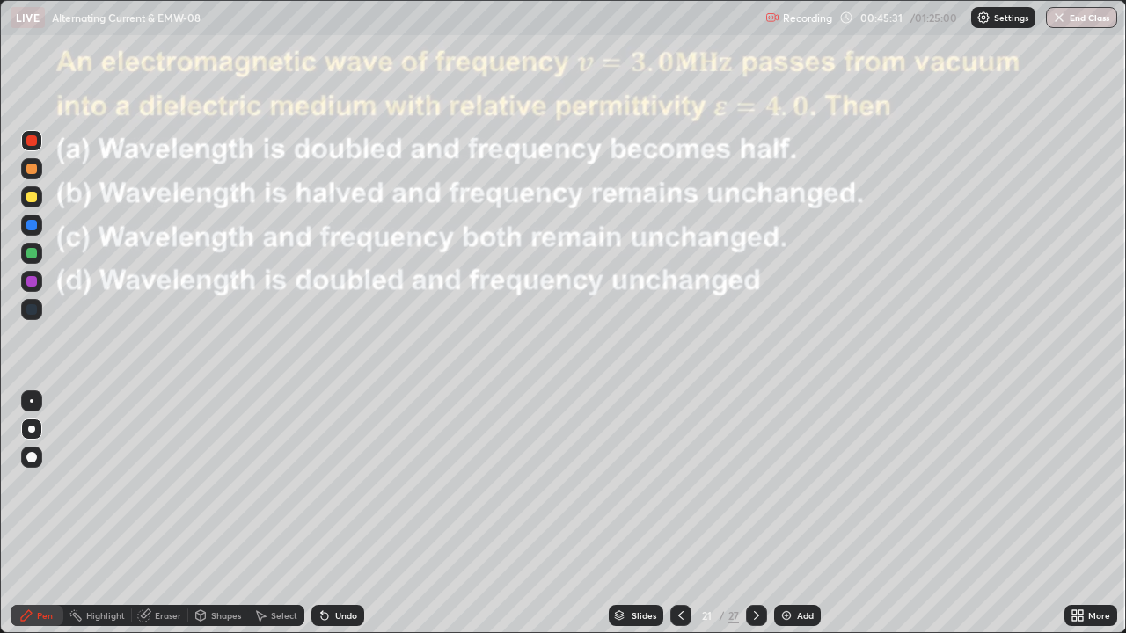
click at [30, 288] on div at bounding box center [31, 281] width 21 height 21
click at [31, 148] on div at bounding box center [31, 140] width 21 height 21
click at [32, 142] on div at bounding box center [31, 140] width 11 height 11
click at [34, 172] on div at bounding box center [31, 169] width 11 height 11
click at [753, 514] on icon at bounding box center [756, 616] width 14 height 14
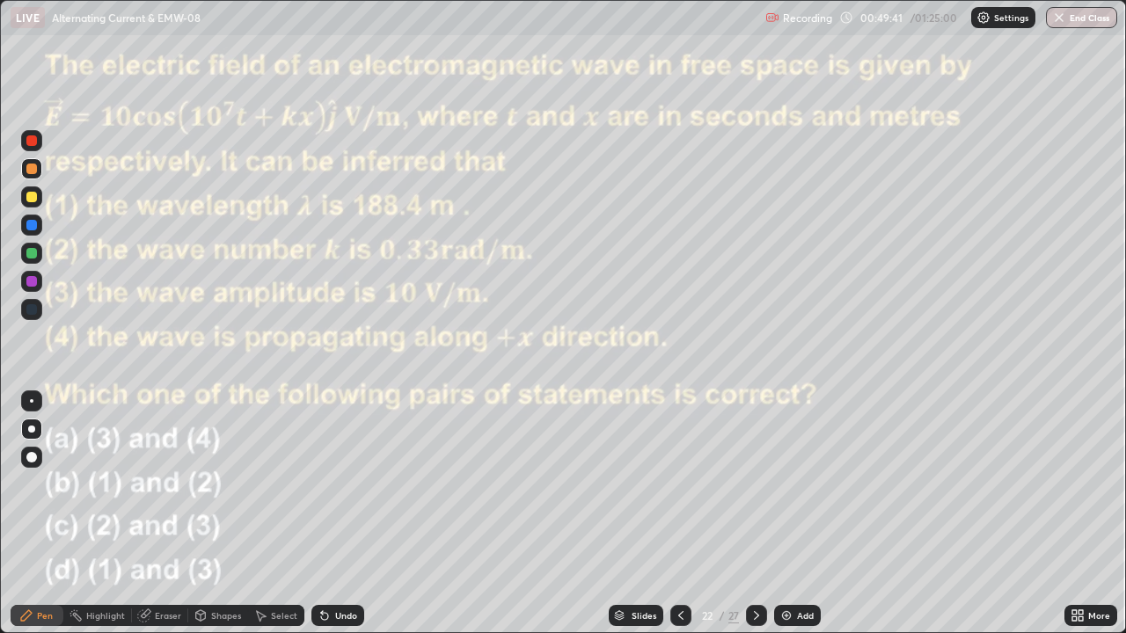
click at [786, 514] on img at bounding box center [786, 616] width 14 height 14
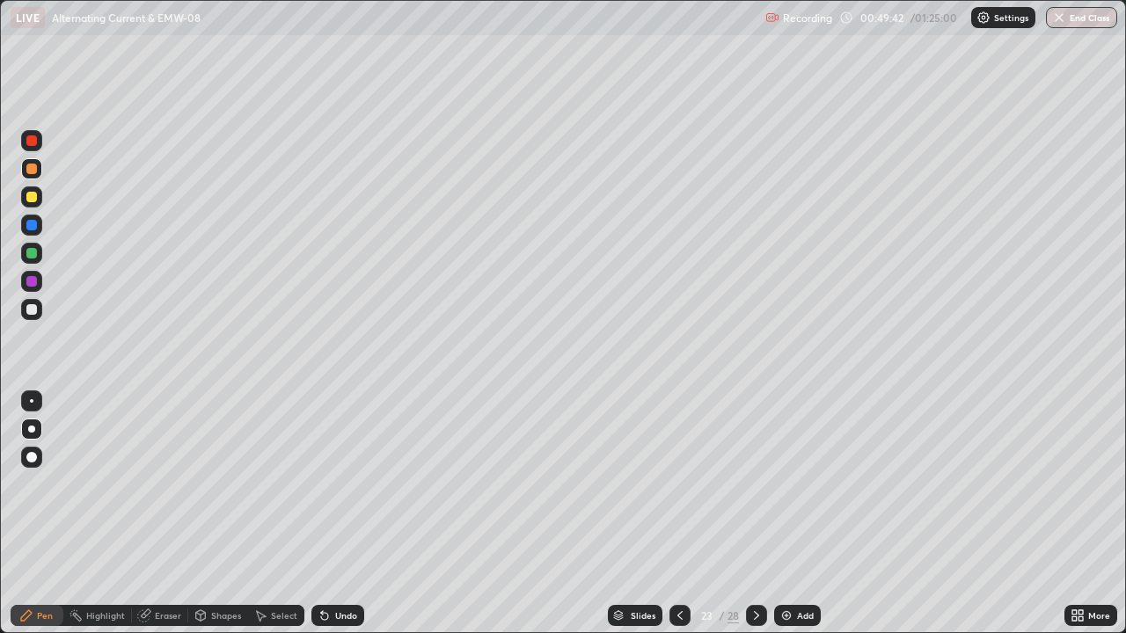
click at [33, 285] on div at bounding box center [31, 281] width 11 height 11
click at [31, 141] on div at bounding box center [31, 140] width 11 height 11
click at [339, 514] on div "Undo" at bounding box center [337, 615] width 53 height 21
click at [350, 514] on div "Undo" at bounding box center [337, 615] width 53 height 21
click at [33, 289] on div at bounding box center [31, 281] width 21 height 21
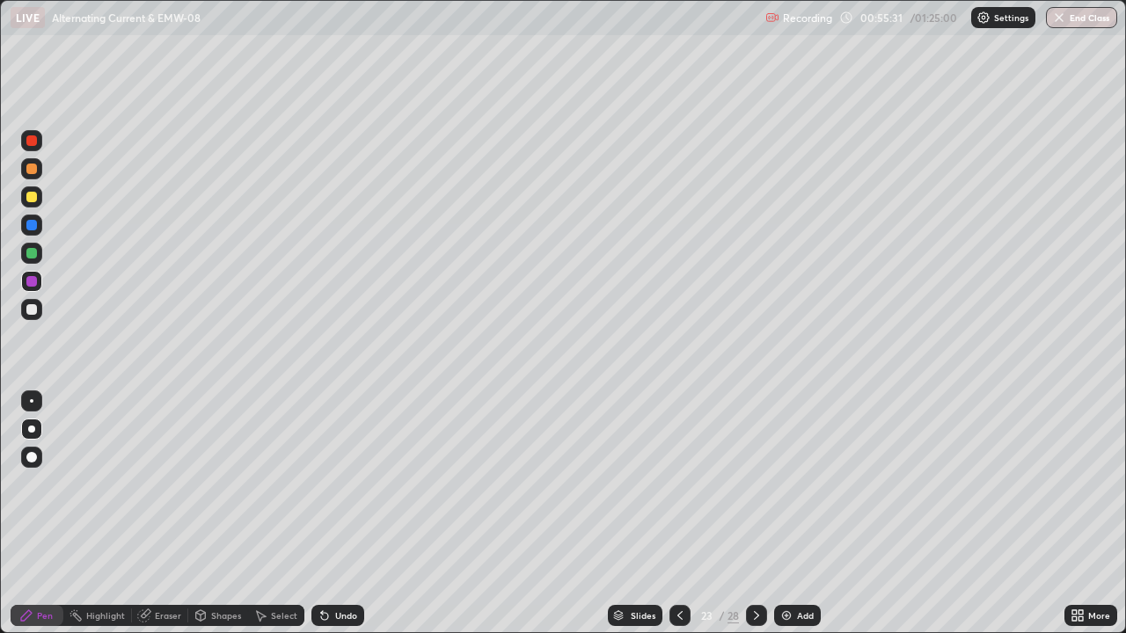
click at [99, 514] on div "Highlight" at bounding box center [105, 615] width 39 height 9
click at [41, 514] on div "Pen" at bounding box center [45, 615] width 16 height 9
click at [34, 141] on div at bounding box center [31, 140] width 11 height 11
click at [39, 167] on div at bounding box center [31, 168] width 21 height 21
click at [794, 514] on div "Add" at bounding box center [797, 615] width 47 height 21
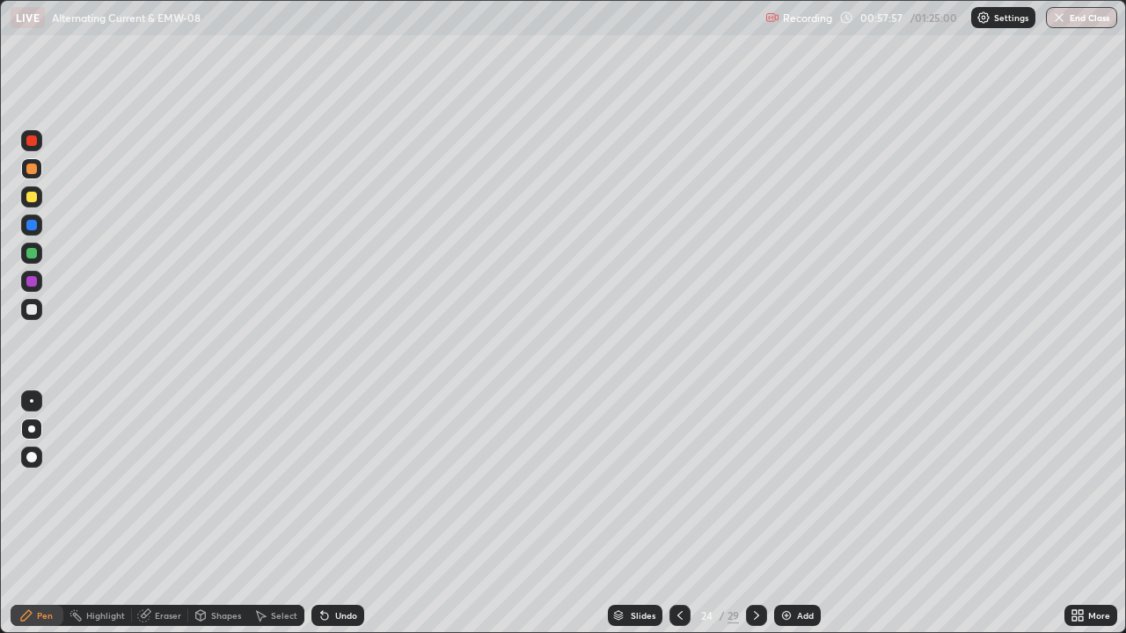
click at [678, 514] on icon at bounding box center [680, 616] width 14 height 14
click at [755, 514] on icon at bounding box center [756, 616] width 14 height 14
click at [677, 514] on icon at bounding box center [679, 615] width 5 height 9
click at [754, 514] on icon at bounding box center [756, 616] width 14 height 14
click at [332, 514] on div "Undo" at bounding box center [337, 615] width 53 height 21
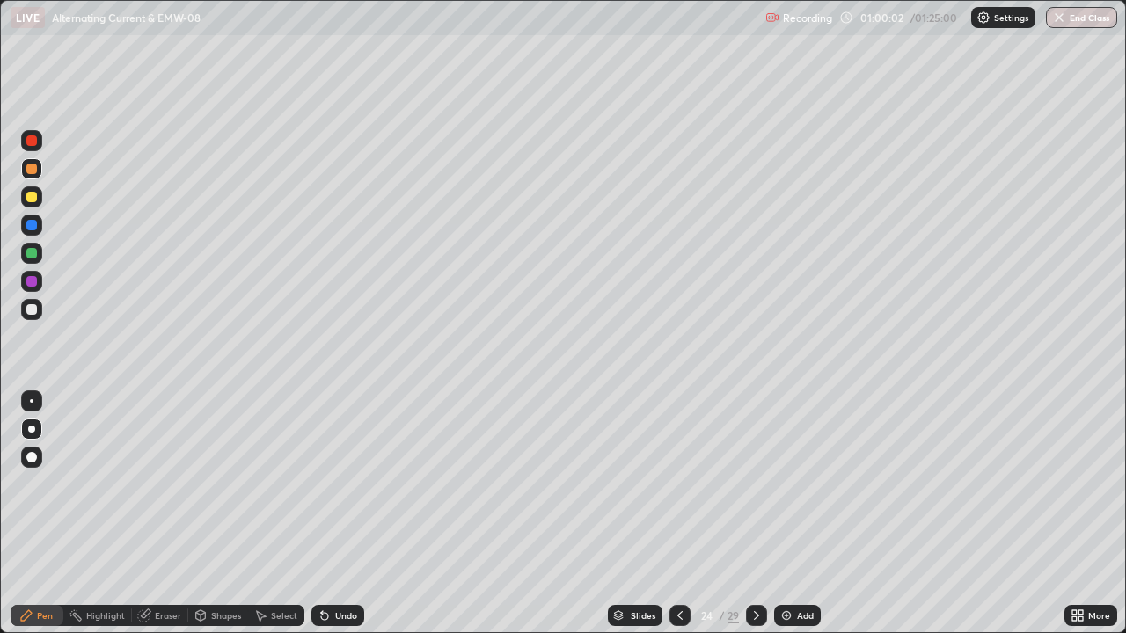
click at [32, 311] on div at bounding box center [31, 309] width 11 height 11
click at [788, 514] on img at bounding box center [786, 616] width 14 height 14
click at [31, 283] on div at bounding box center [31, 281] width 11 height 11
click at [677, 514] on icon at bounding box center [679, 616] width 14 height 14
click at [670, 514] on div at bounding box center [679, 615] width 21 height 21
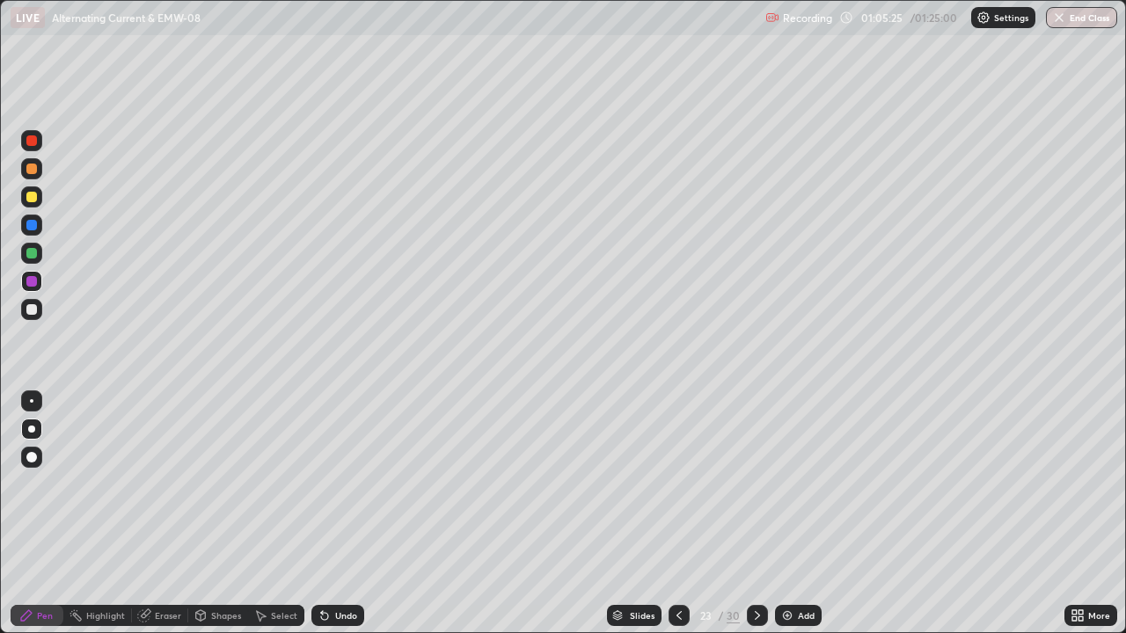
click at [756, 514] on icon at bounding box center [757, 616] width 14 height 14
click at [754, 514] on icon at bounding box center [757, 616] width 14 height 14
click at [677, 514] on icon at bounding box center [679, 616] width 14 height 14
click at [757, 514] on icon at bounding box center [757, 616] width 14 height 14
click at [30, 169] on div at bounding box center [31, 169] width 11 height 11
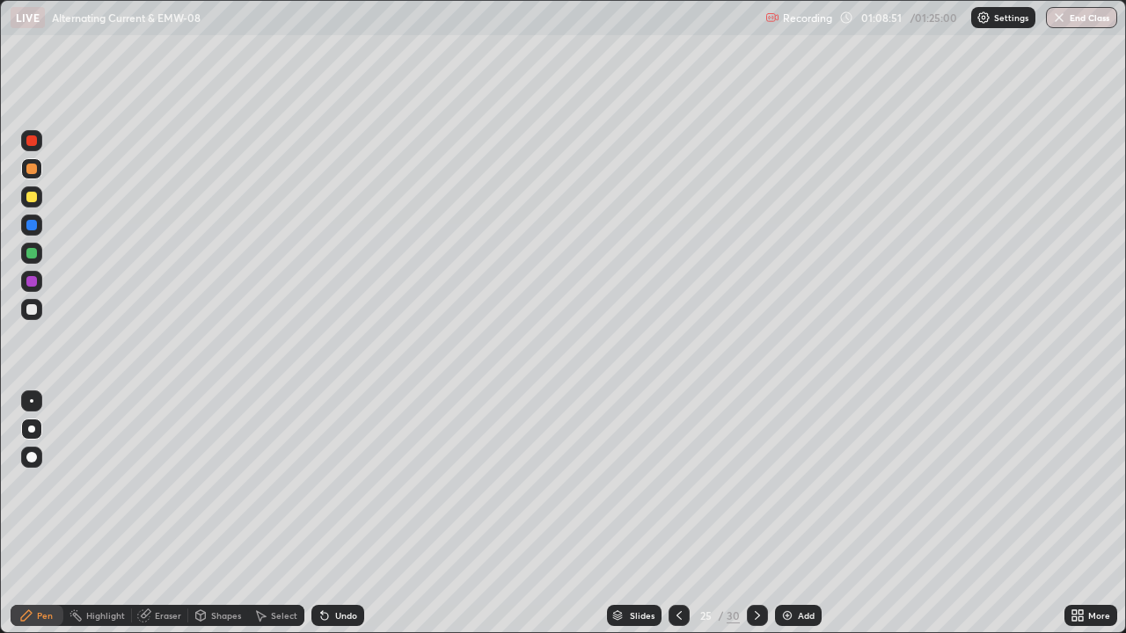
click at [636, 514] on div "Slides" at bounding box center [642, 615] width 25 height 9
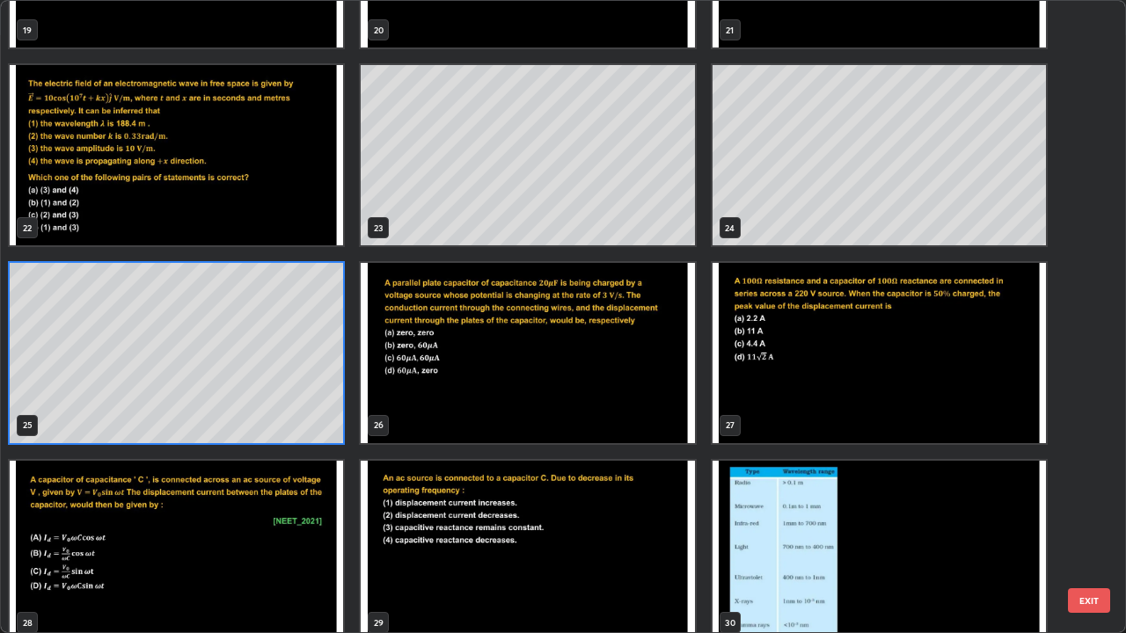
scroll to position [1344, 0]
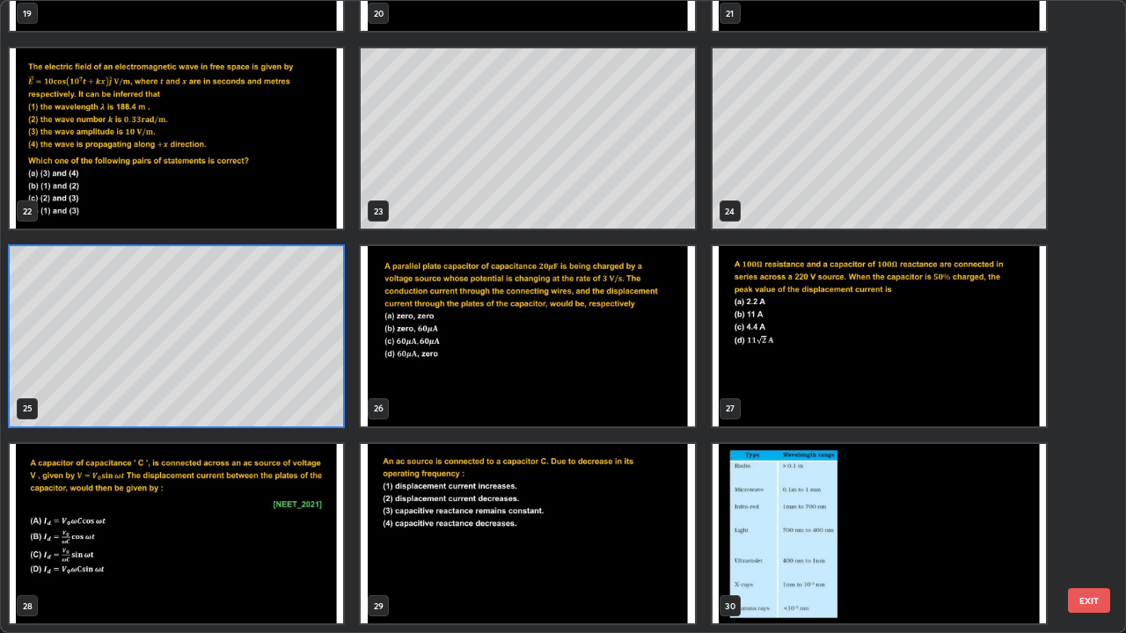
click at [622, 368] on img "grid" at bounding box center [527, 336] width 333 height 180
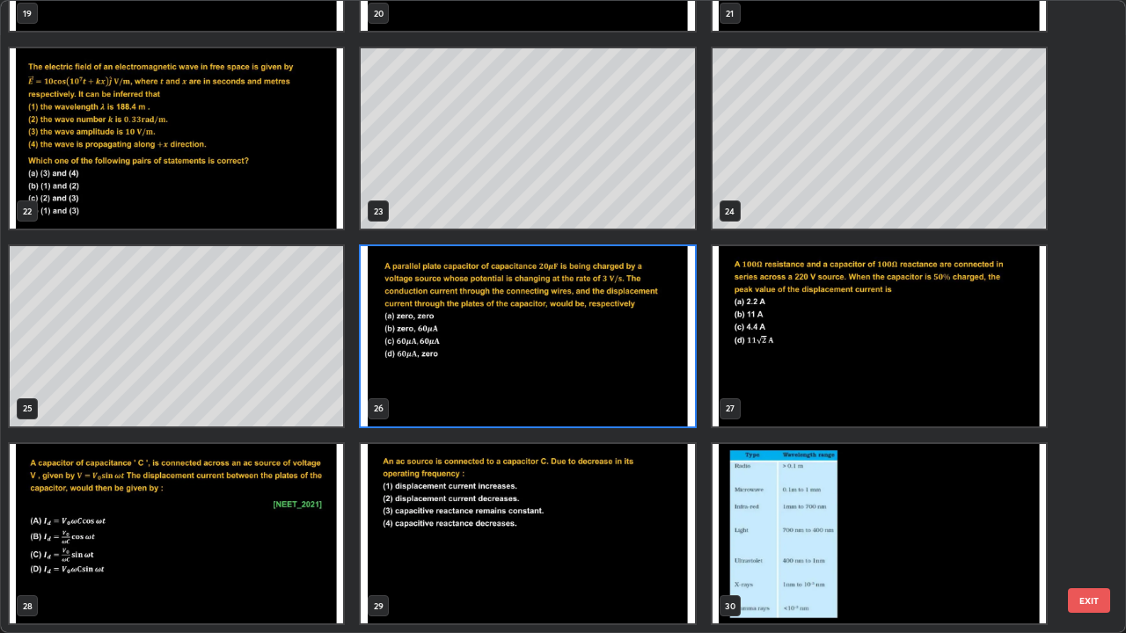
click at [622, 368] on img "grid" at bounding box center [527, 336] width 333 height 180
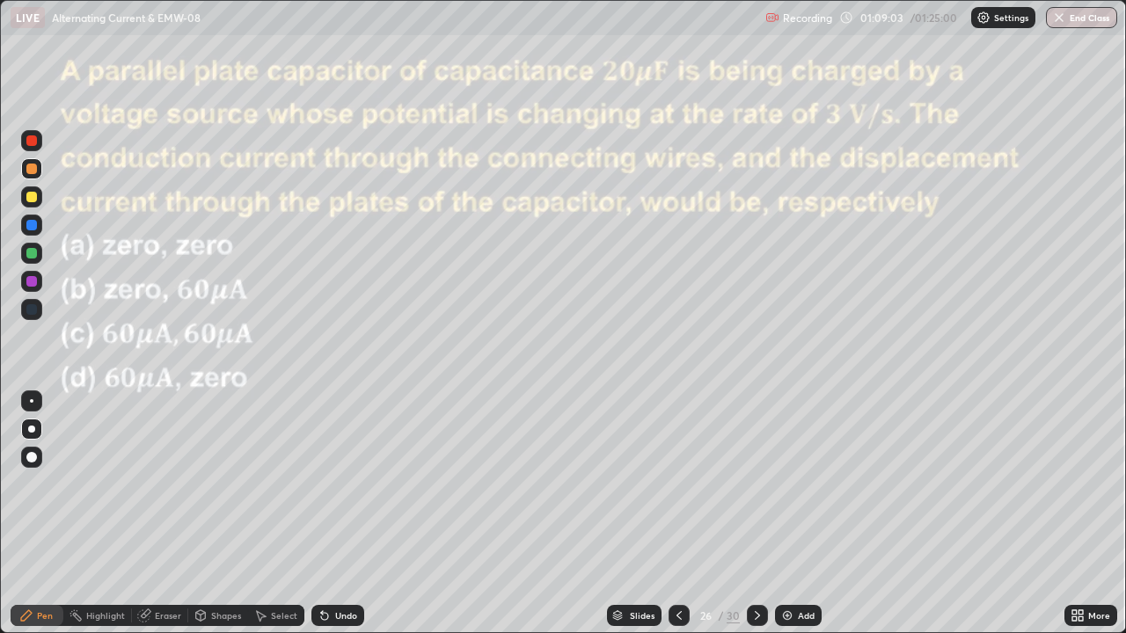
scroll to position [0, 0]
click at [33, 281] on div at bounding box center [31, 281] width 11 height 11
click at [756, 514] on icon at bounding box center [757, 616] width 14 height 14
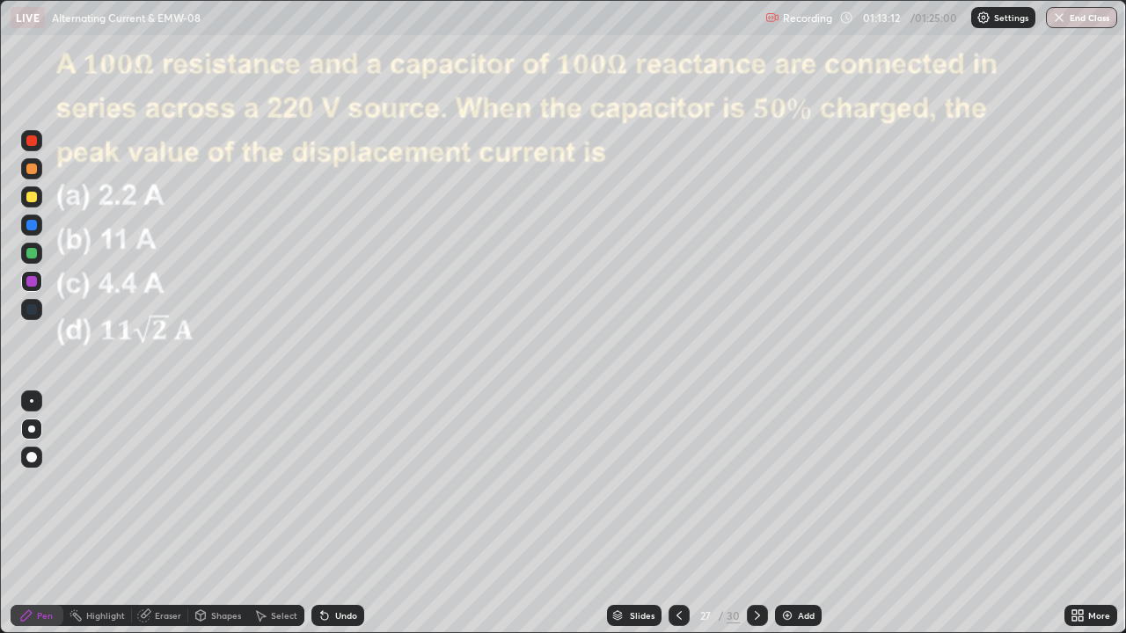
click at [157, 514] on div "Eraser" at bounding box center [168, 615] width 26 height 9
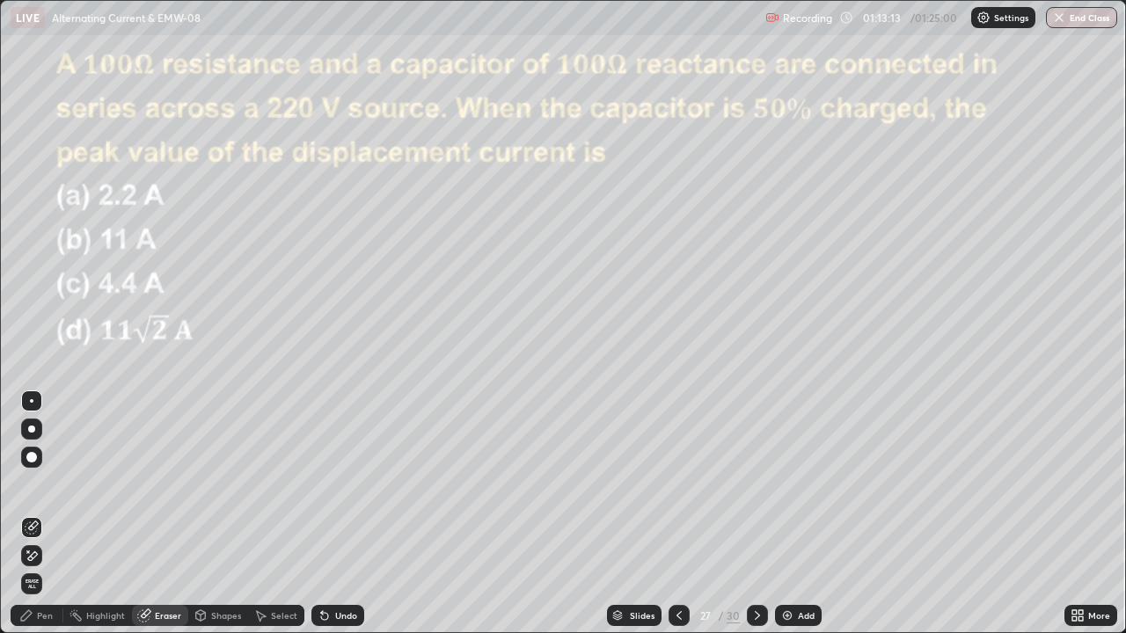
click at [31, 514] on div at bounding box center [31, 527] width 21 height 21
click at [35, 514] on div "Pen" at bounding box center [37, 615] width 53 height 21
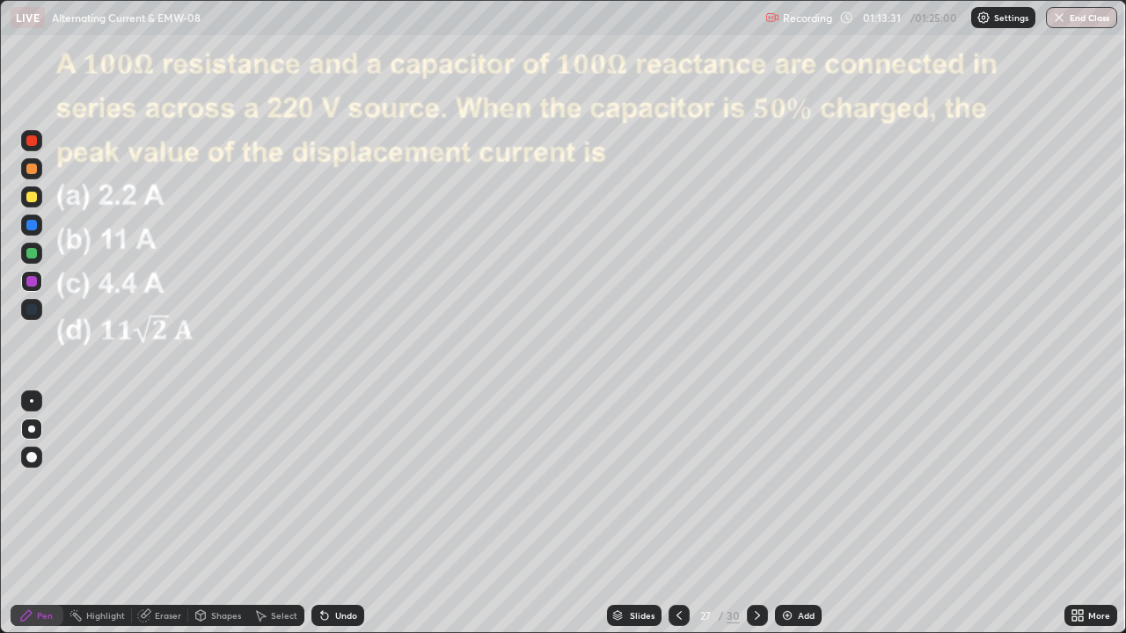
click at [753, 514] on div at bounding box center [757, 615] width 21 height 21
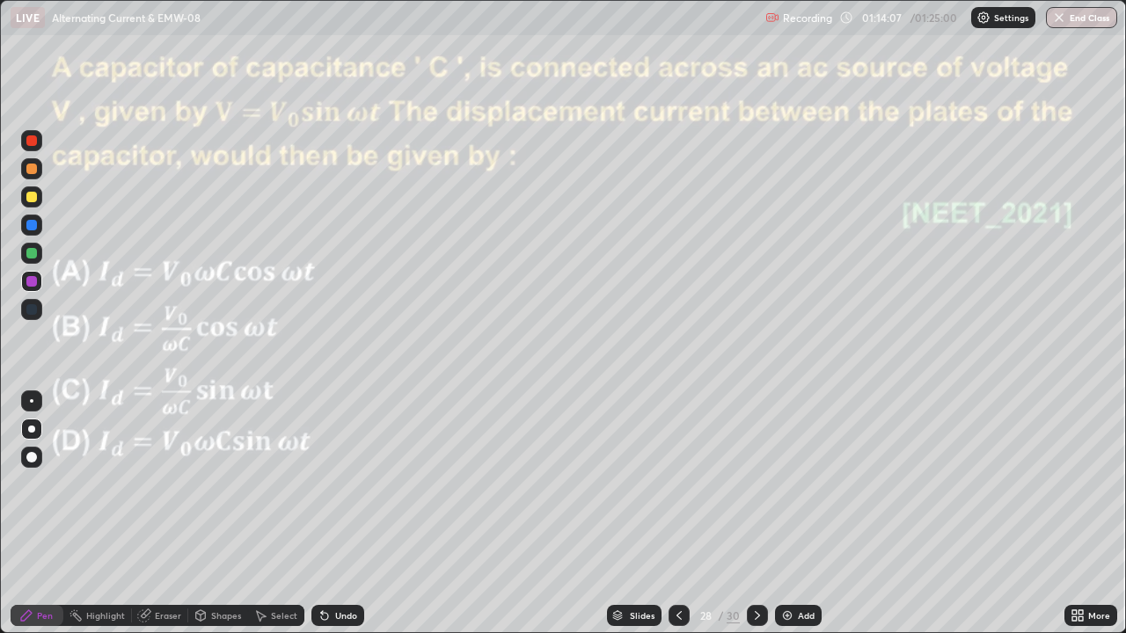
click at [328, 514] on icon at bounding box center [325, 616] width 14 height 14
click at [328, 514] on div "Undo" at bounding box center [337, 615] width 53 height 21
click at [755, 514] on icon at bounding box center [757, 615] width 5 height 9
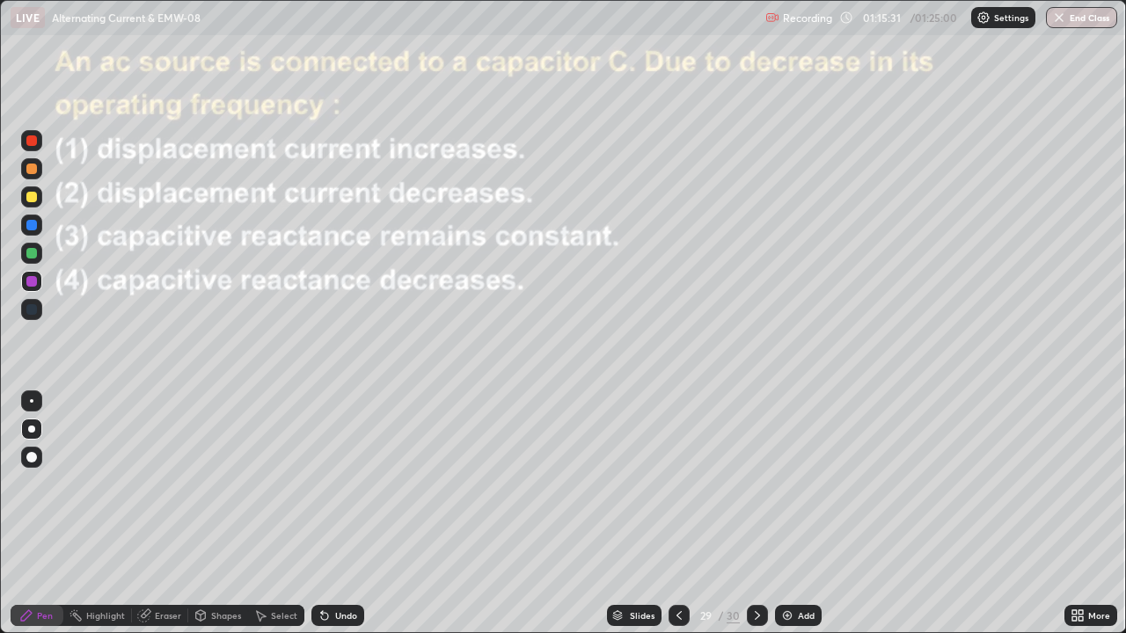
click at [25, 141] on div at bounding box center [31, 140] width 21 height 21
click at [632, 514] on div "Slides" at bounding box center [642, 615] width 25 height 9
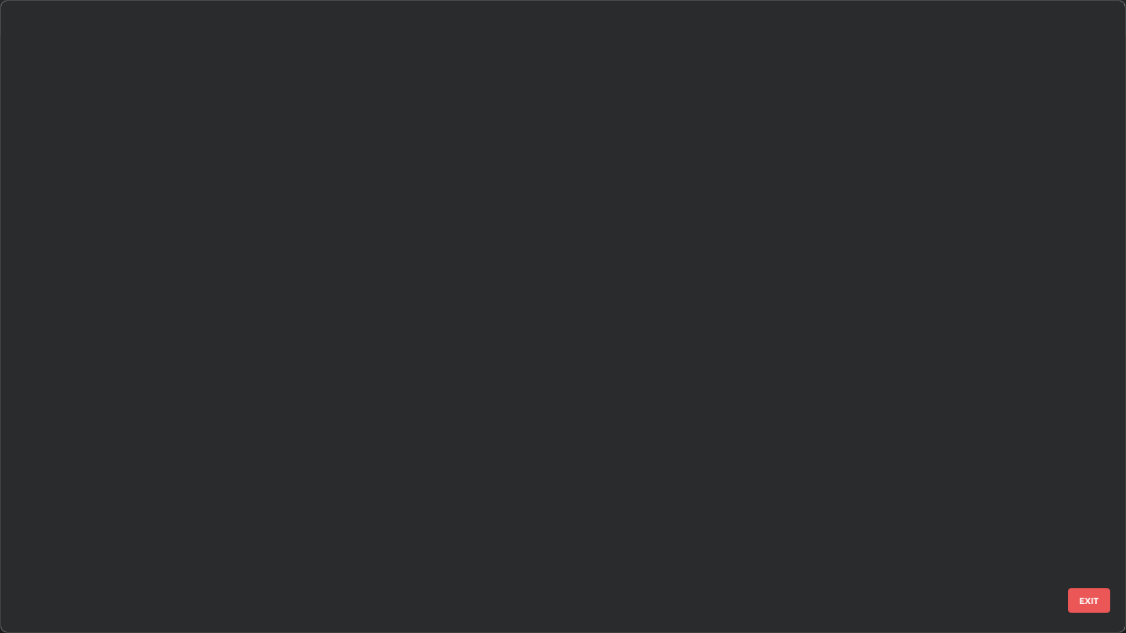
scroll to position [626, 1115]
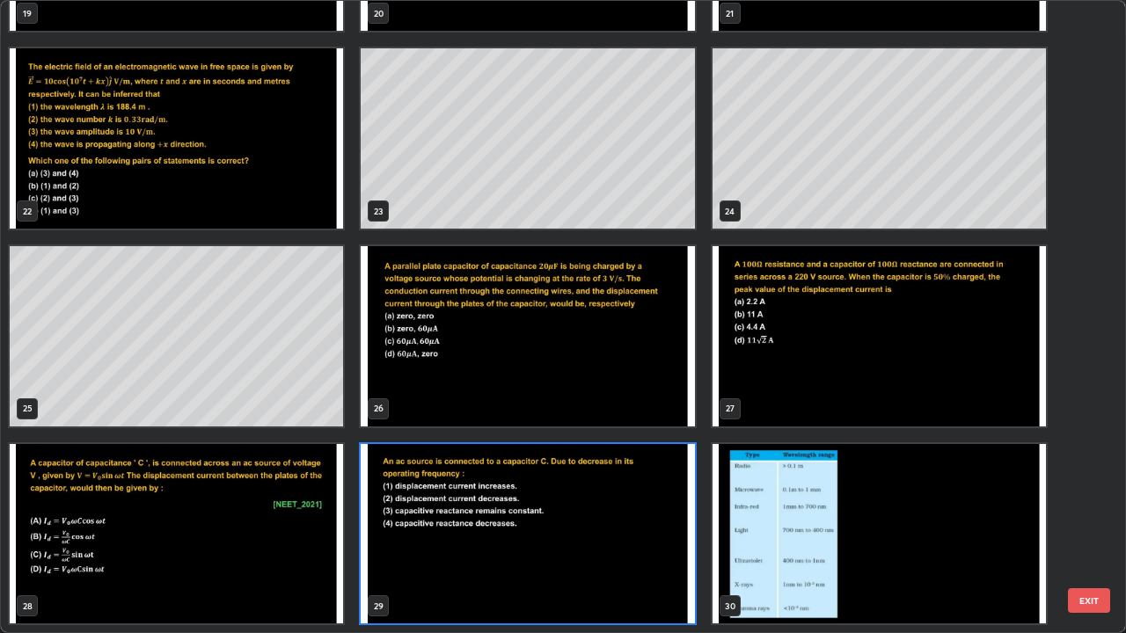
click at [850, 497] on img "grid" at bounding box center [879, 534] width 333 height 180
click at [852, 498] on img "grid" at bounding box center [879, 534] width 333 height 180
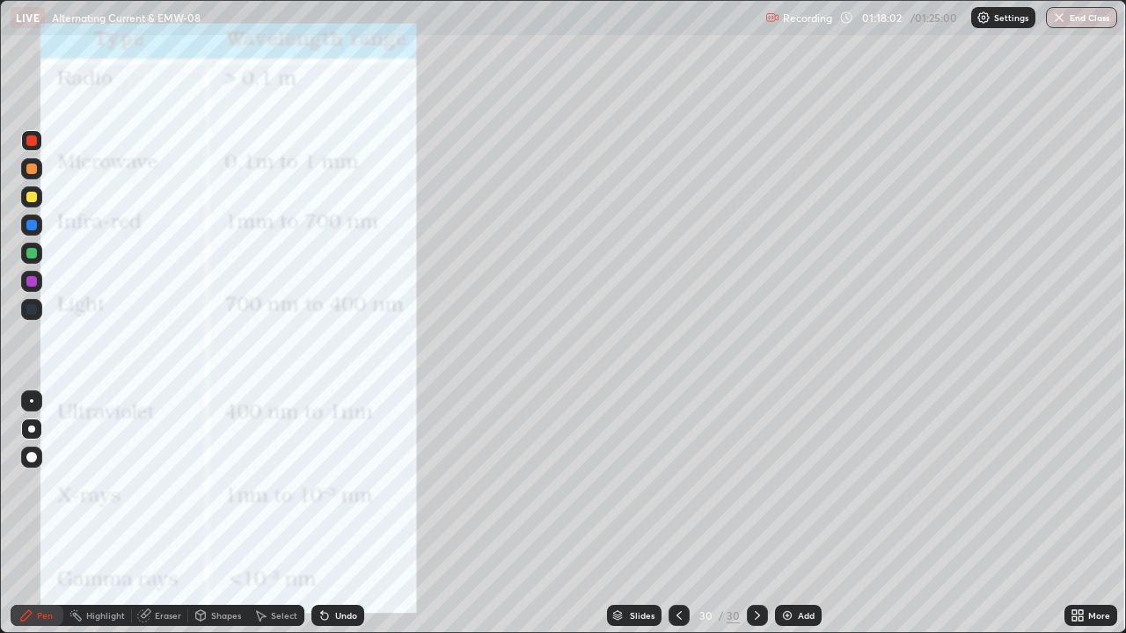
click at [634, 514] on div "Slides" at bounding box center [642, 615] width 25 height 9
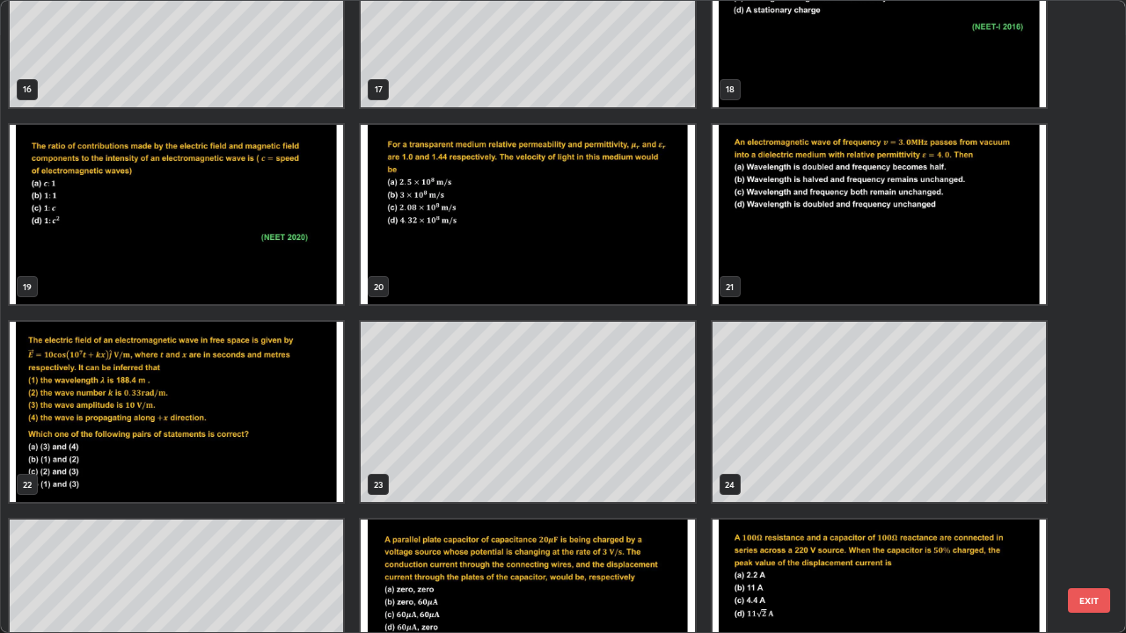
scroll to position [1072, 0]
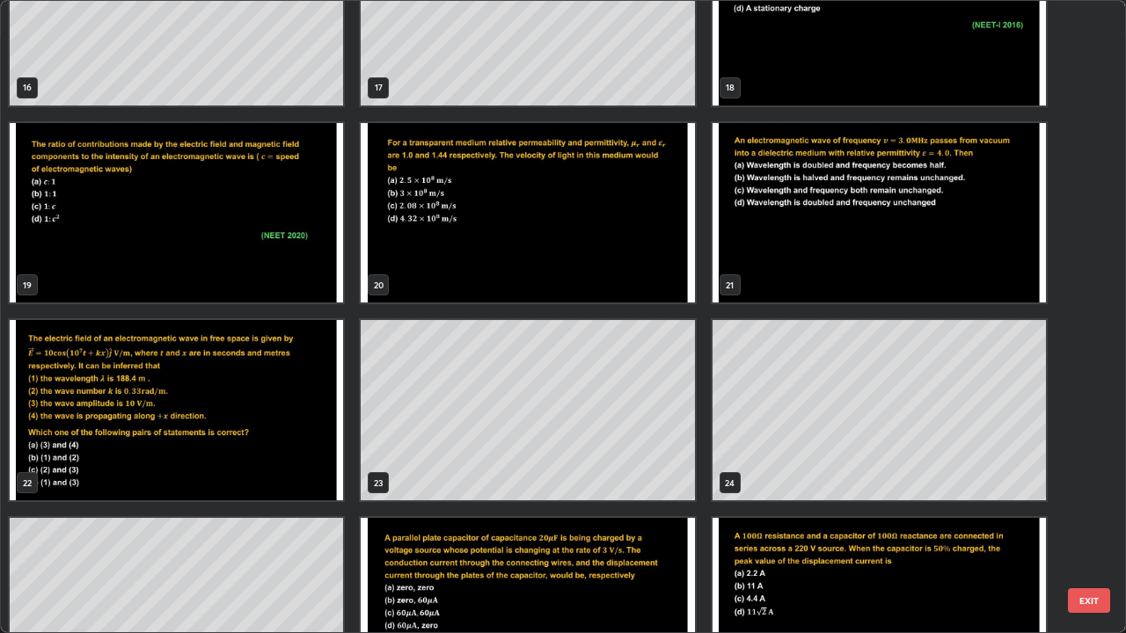
click at [225, 430] on img "grid" at bounding box center [176, 410] width 333 height 180
click at [220, 428] on img "grid" at bounding box center [176, 410] width 333 height 180
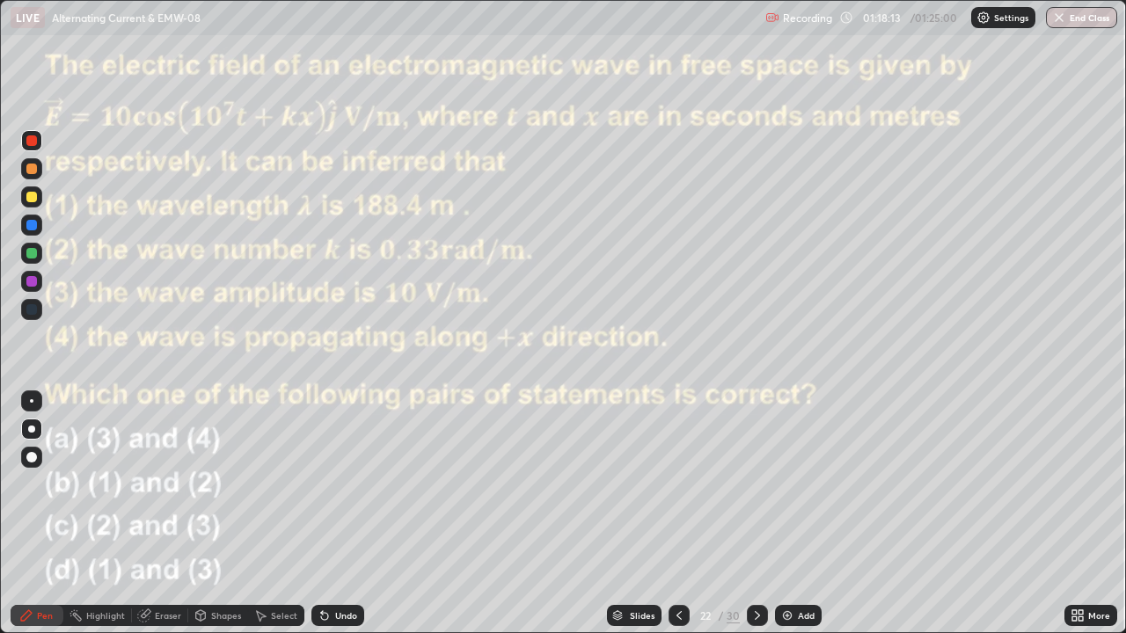
click at [163, 514] on div "Eraser" at bounding box center [168, 615] width 26 height 9
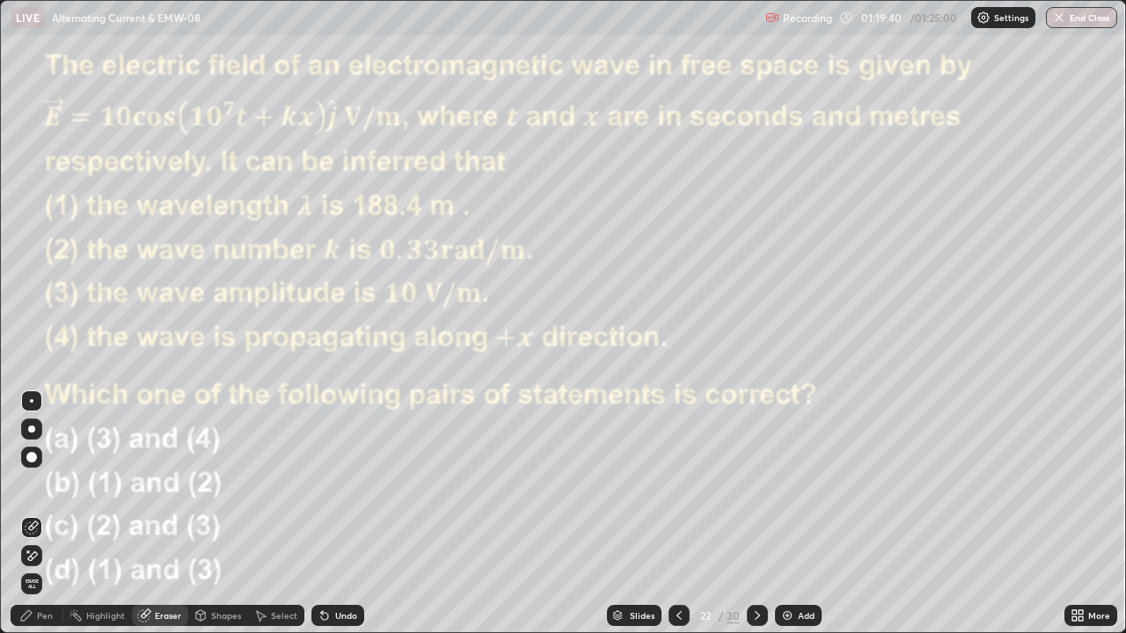
click at [41, 514] on div "Pen" at bounding box center [37, 615] width 53 height 21
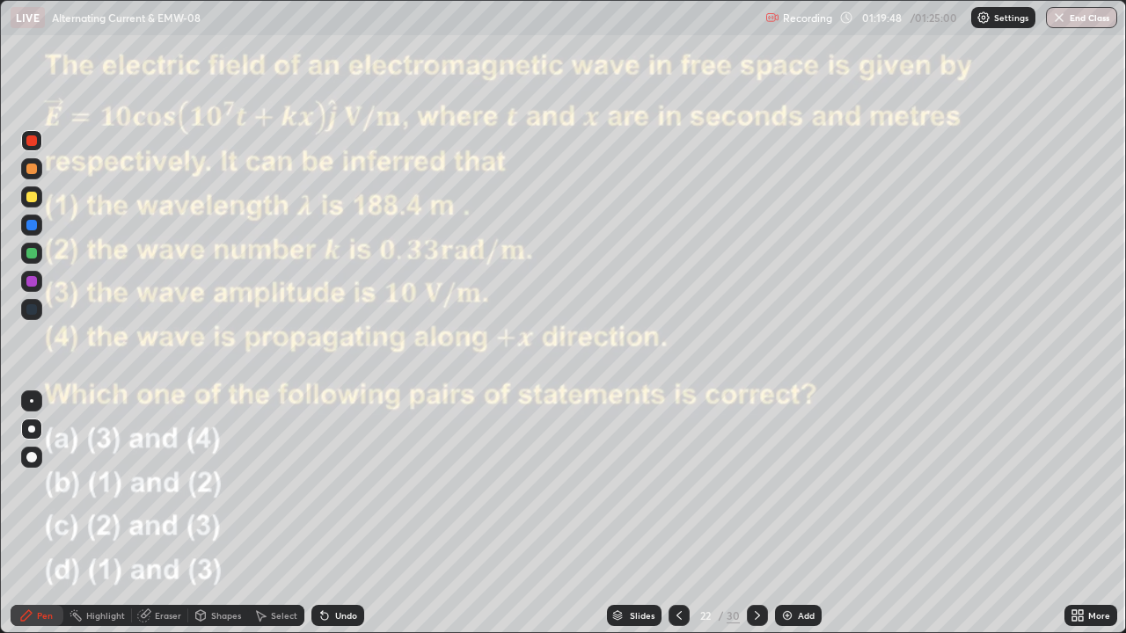
click at [30, 514] on icon at bounding box center [26, 615] width 11 height 11
click at [29, 257] on div at bounding box center [31, 253] width 11 height 11
click at [1075, 18] on button "End Class" at bounding box center [1082, 17] width 69 height 21
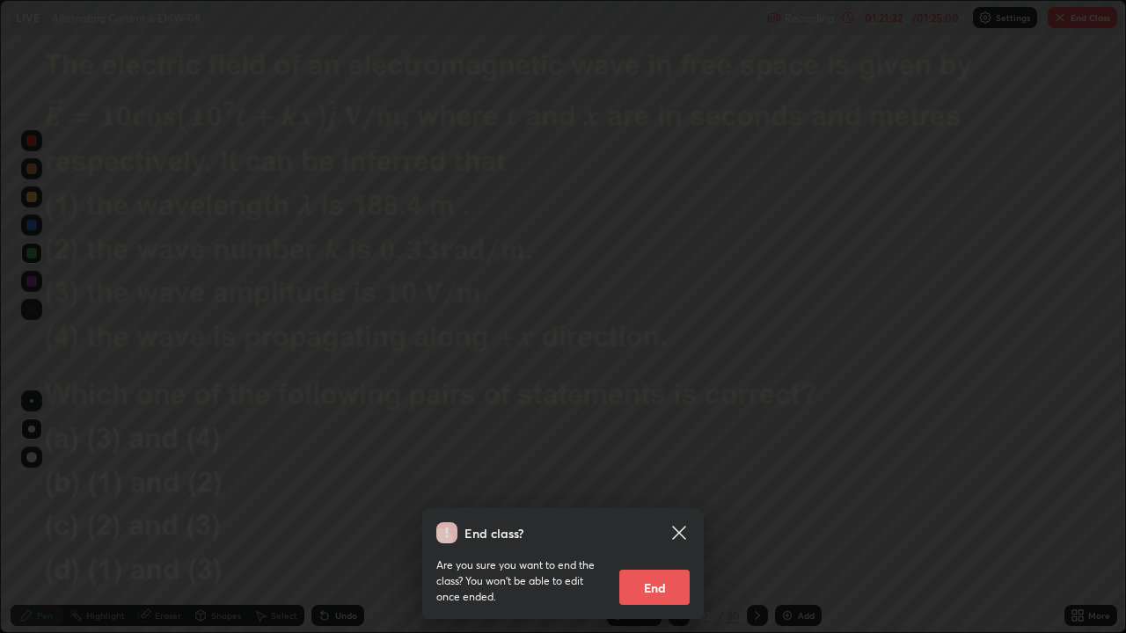
click at [660, 514] on button "End" at bounding box center [654, 587] width 70 height 35
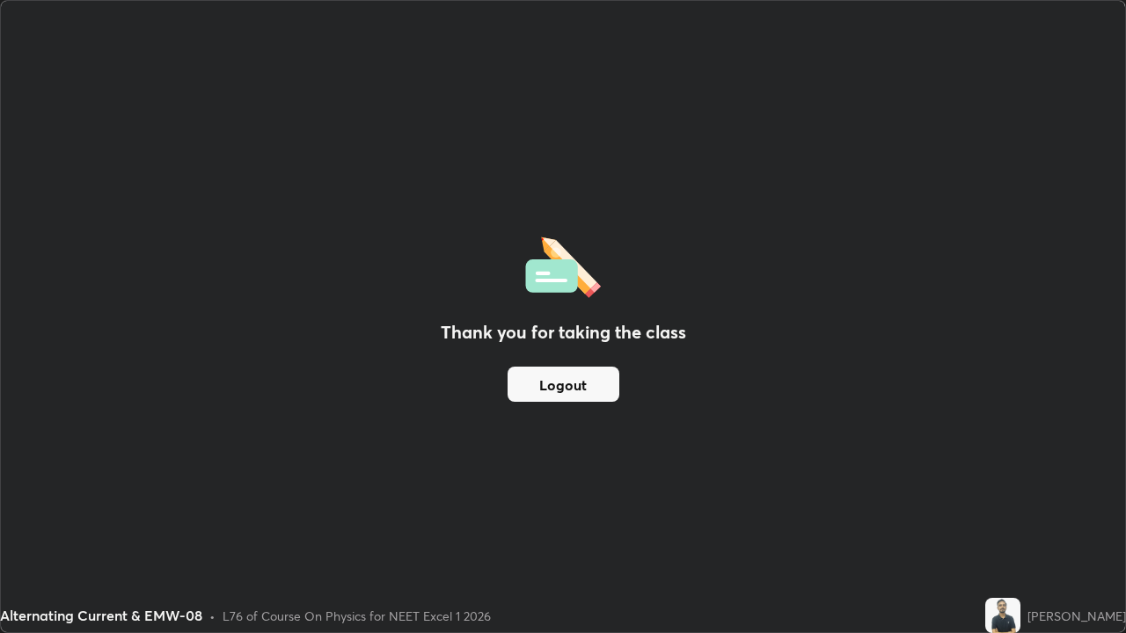
click at [554, 384] on button "Logout" at bounding box center [564, 384] width 112 height 35
